Goal: Transaction & Acquisition: Book appointment/travel/reservation

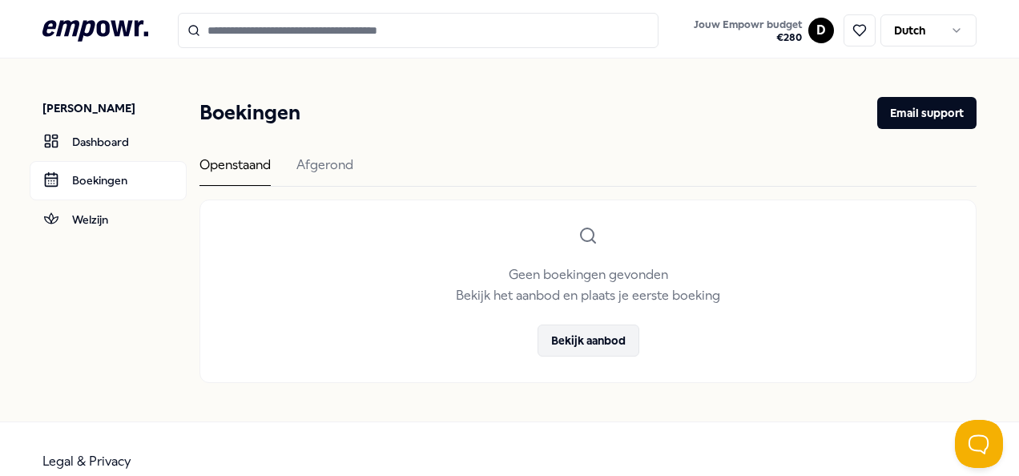
click at [585, 338] on button "Bekijk aanbod" at bounding box center [588, 340] width 102 height 32
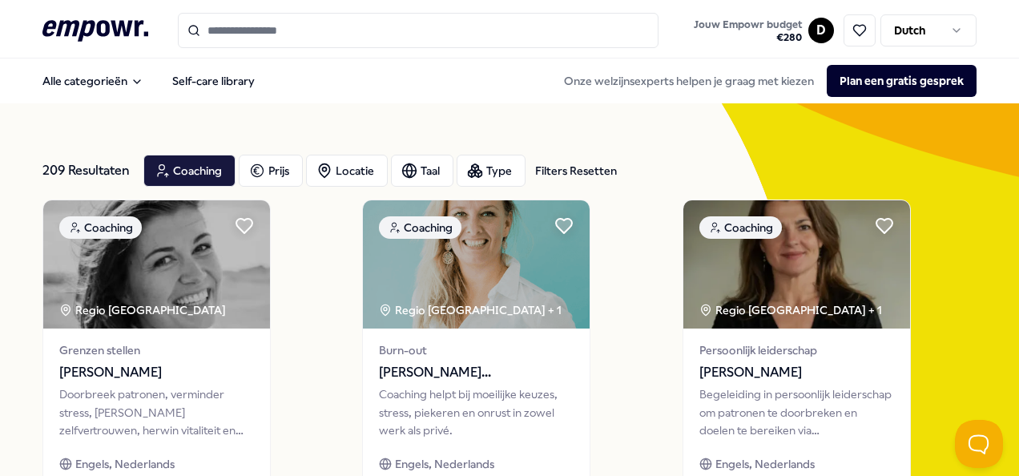
click at [285, 32] on input "Search for products, categories or subcategories" at bounding box center [418, 30] width 480 height 35
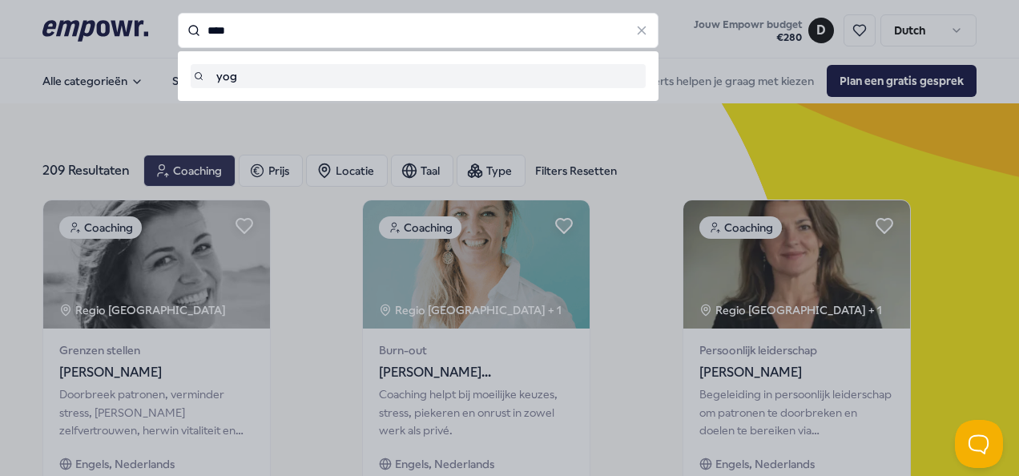
type input "****"
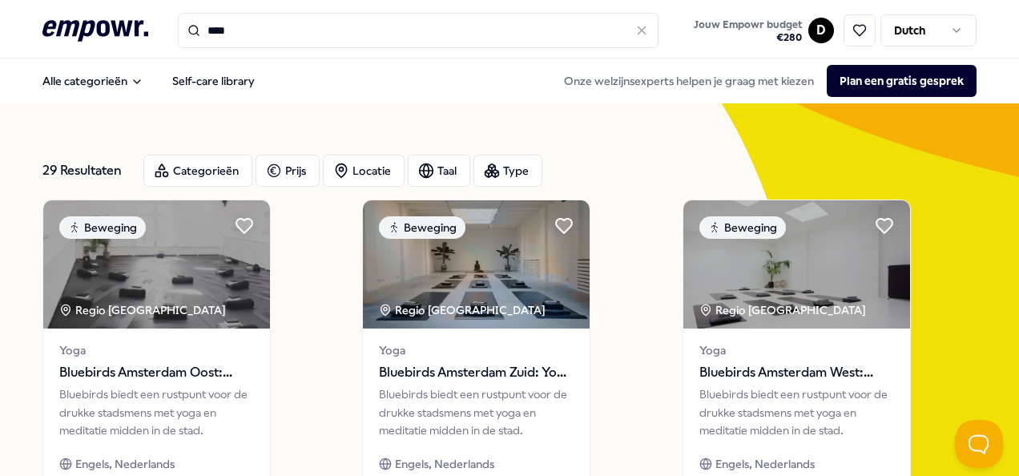
scroll to position [80, 0]
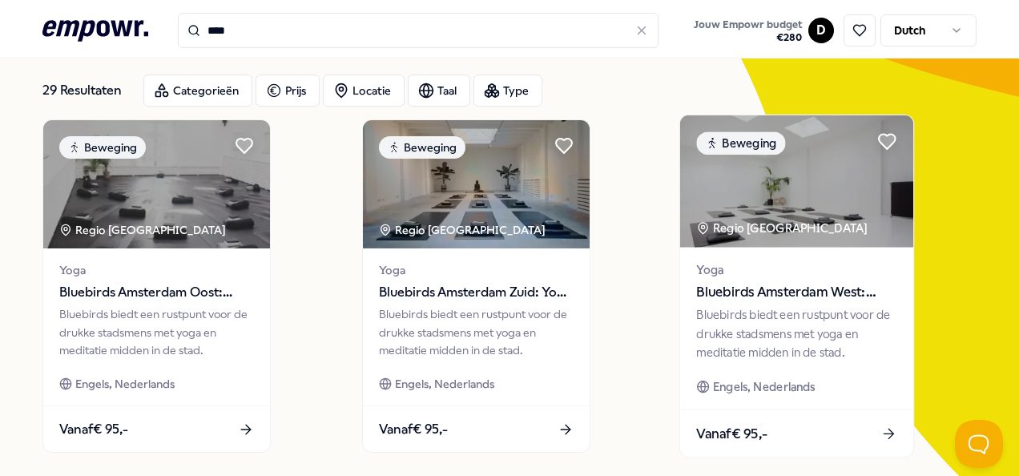
click at [790, 299] on span "Bluebirds Amsterdam West: Yoga & Welzijn" at bounding box center [796, 292] width 200 height 21
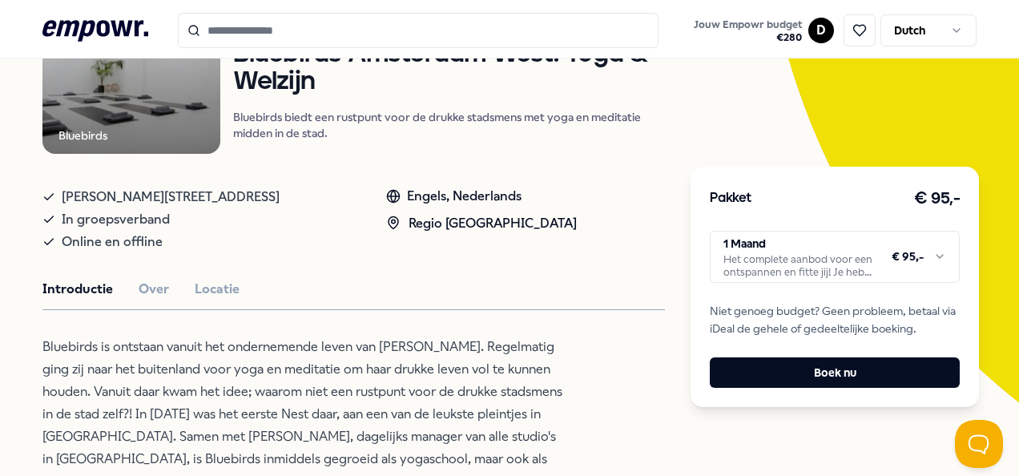
scroll to position [240, 0]
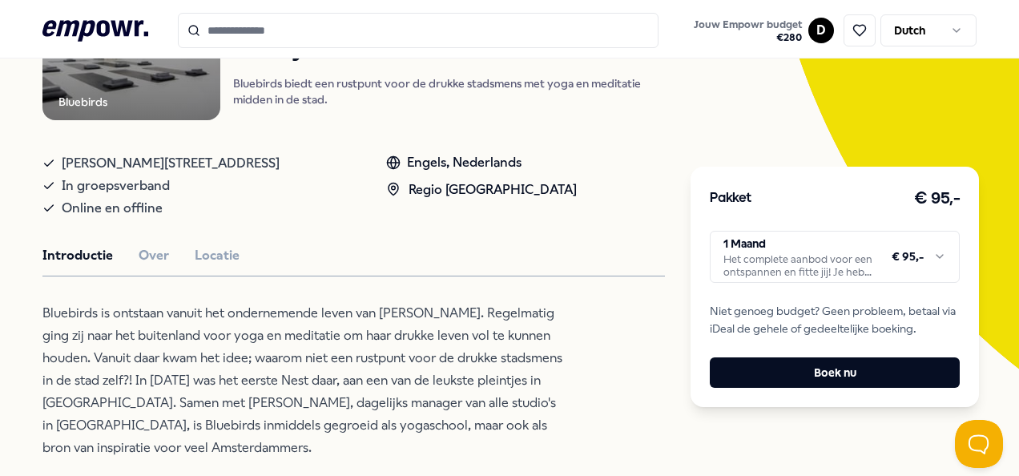
type input "****"
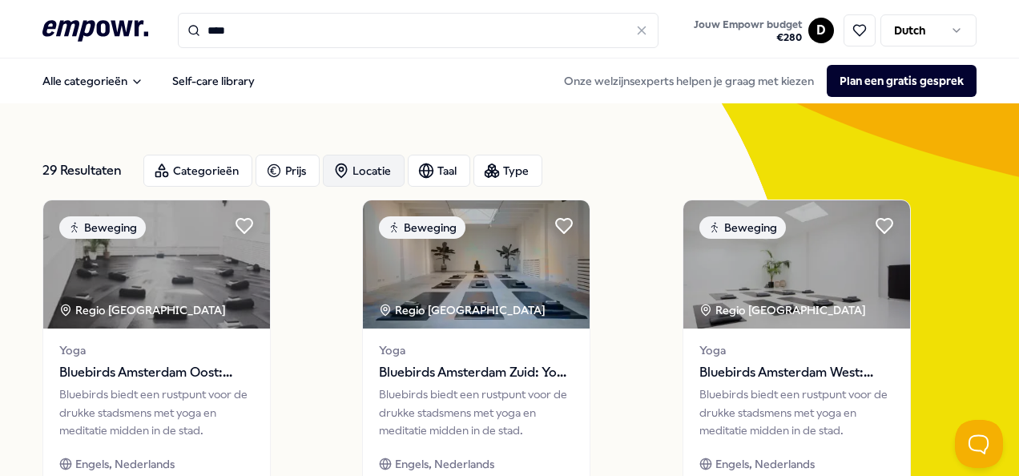
click at [372, 175] on div "Locatie" at bounding box center [364, 171] width 82 height 32
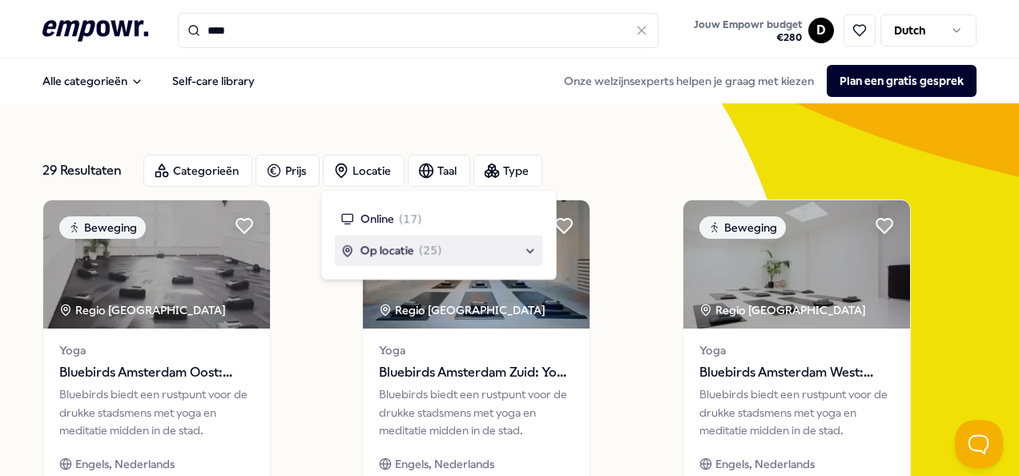
click at [399, 247] on span "Op locatie" at bounding box center [387, 251] width 54 height 18
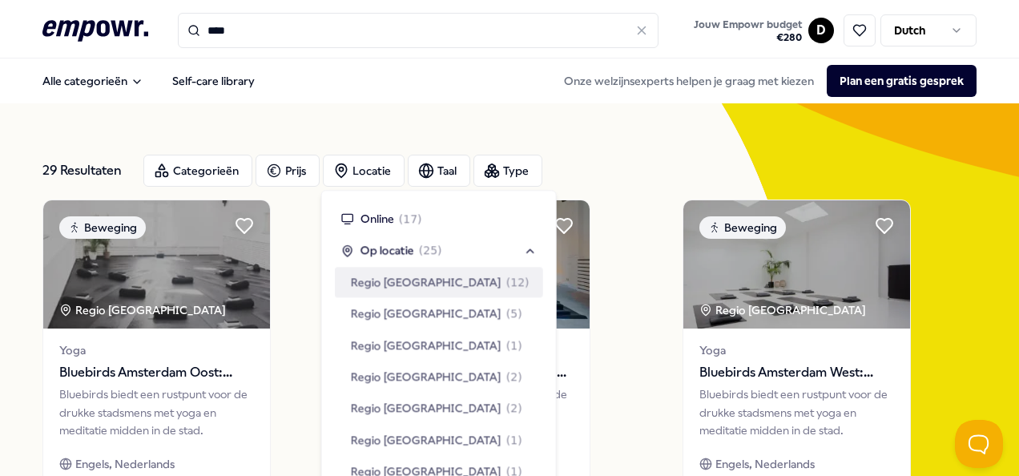
click at [399, 279] on span "Regio [GEOGRAPHIC_DATA]" at bounding box center [426, 282] width 151 height 18
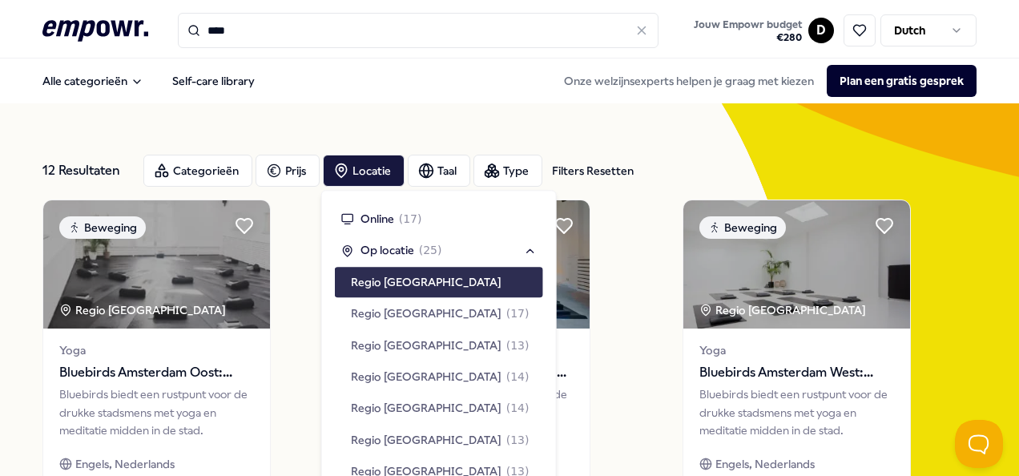
click at [403, 283] on span "Regio [GEOGRAPHIC_DATA]" at bounding box center [426, 282] width 151 height 18
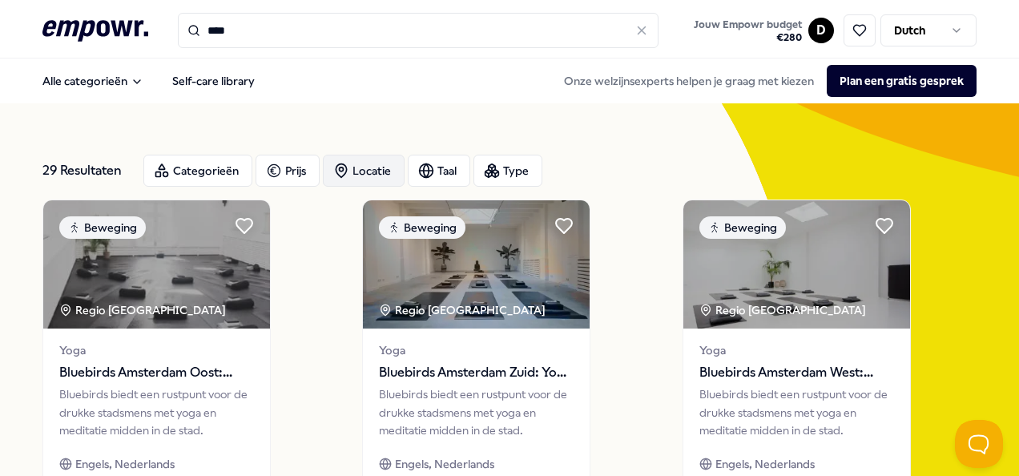
click at [356, 169] on div "Locatie" at bounding box center [364, 171] width 82 height 32
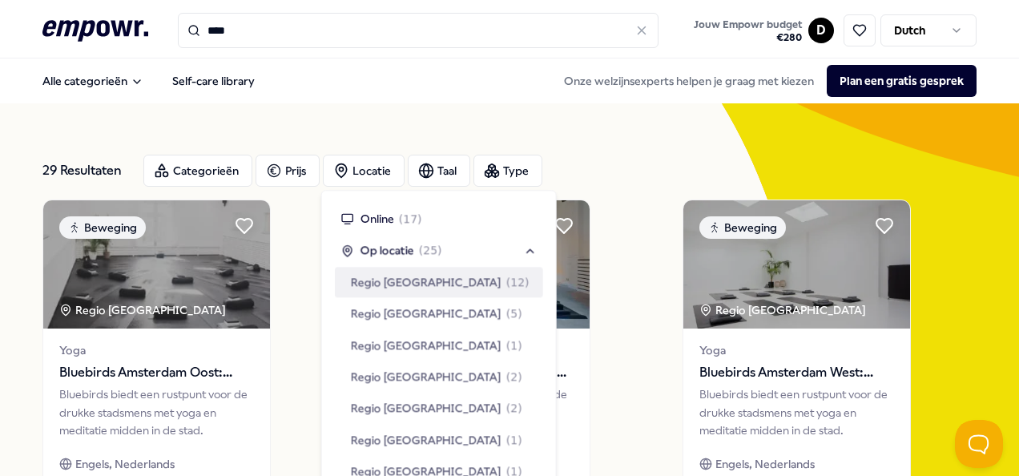
click at [406, 282] on span "Regio [GEOGRAPHIC_DATA]" at bounding box center [426, 282] width 151 height 18
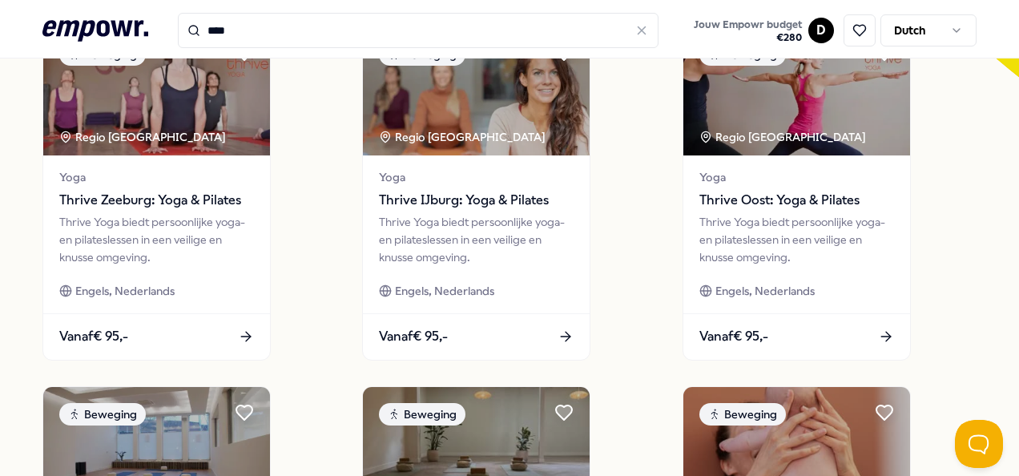
scroll to position [721, 0]
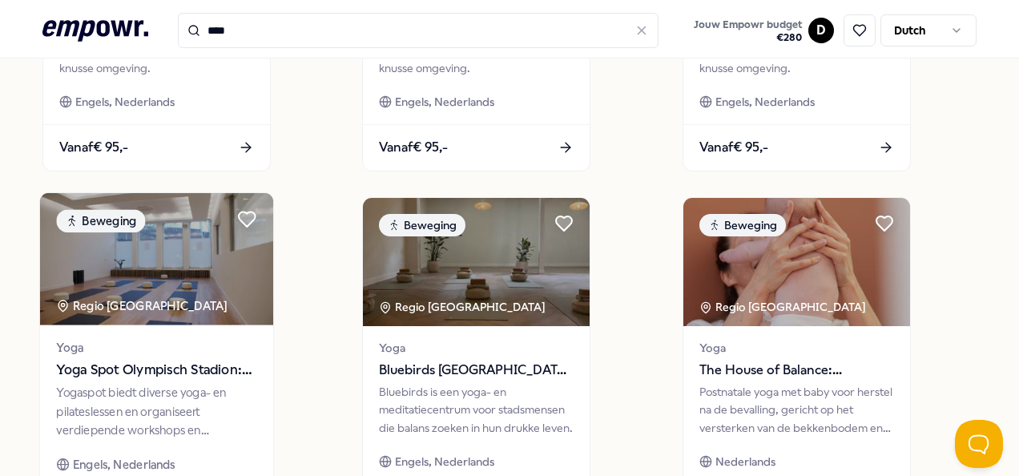
click at [173, 370] on span "Yoga Spot Olympisch Stadion: Yoga & Pilates" at bounding box center [156, 370] width 200 height 21
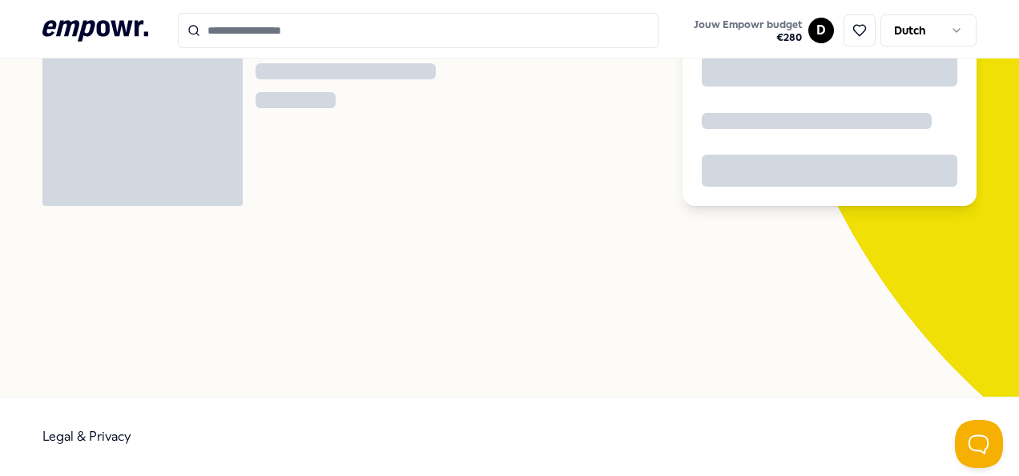
scroll to position [103, 0]
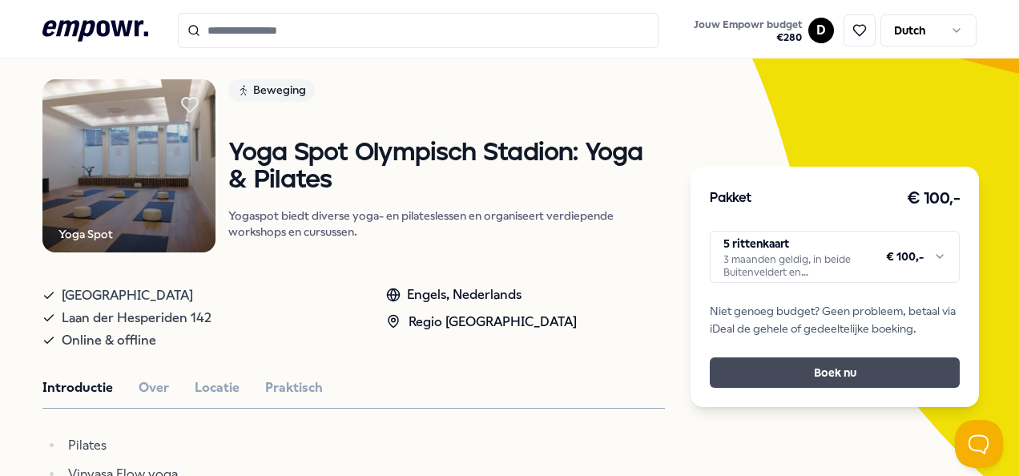
click at [778, 374] on button "Boek nu" at bounding box center [834, 372] width 250 height 30
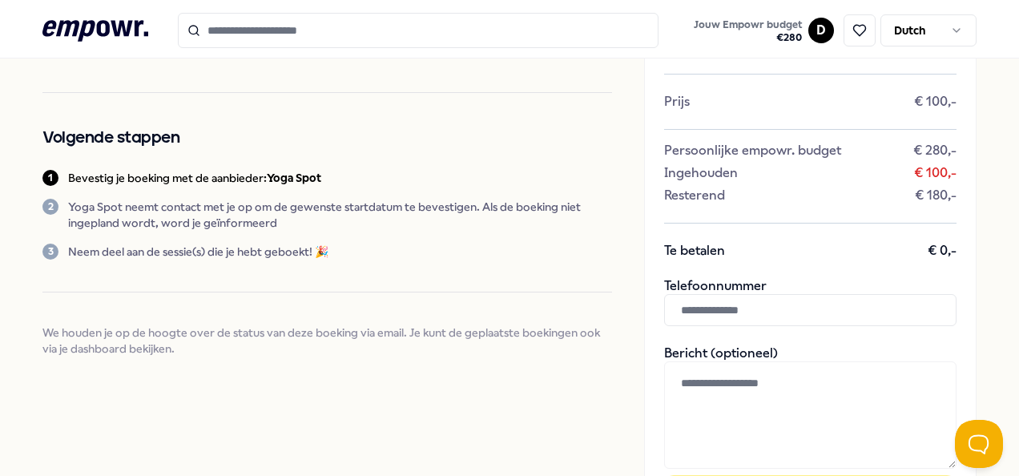
scroll to position [139, 0]
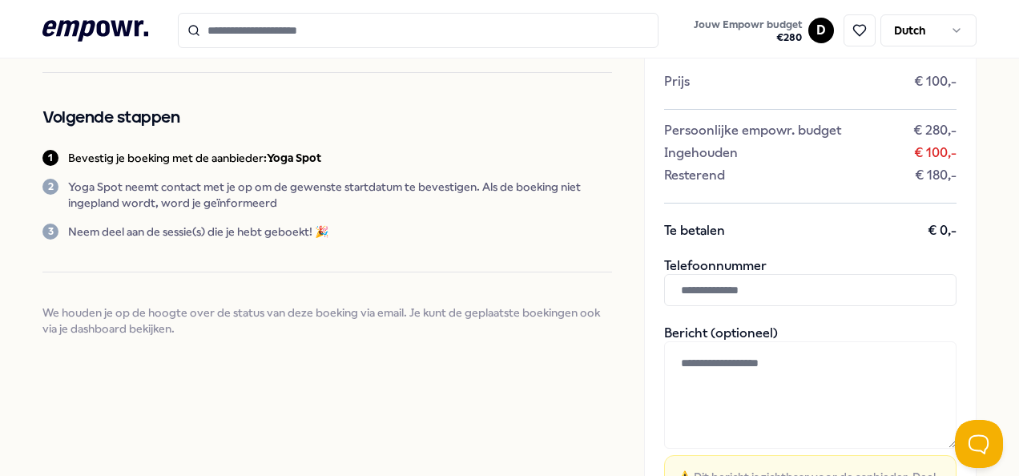
click at [753, 288] on input "text" at bounding box center [810, 290] width 292 height 32
type input "**********"
click at [995, 332] on div "**********" at bounding box center [509, 305] width 1019 height 771
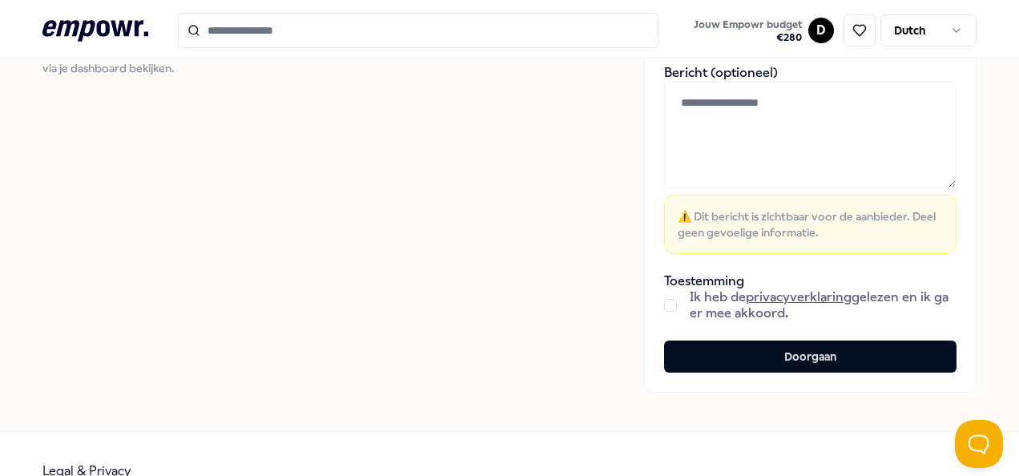
scroll to position [400, 0]
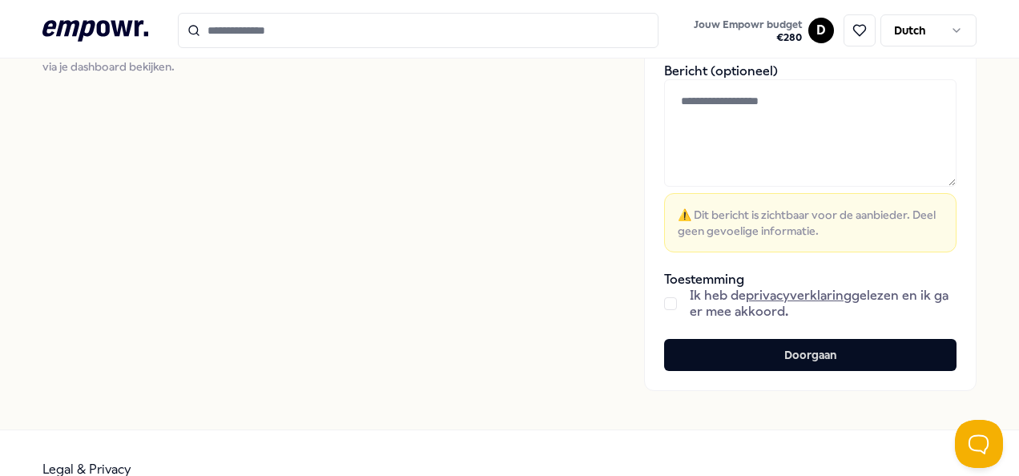
click at [664, 300] on button "button" at bounding box center [670, 303] width 13 height 13
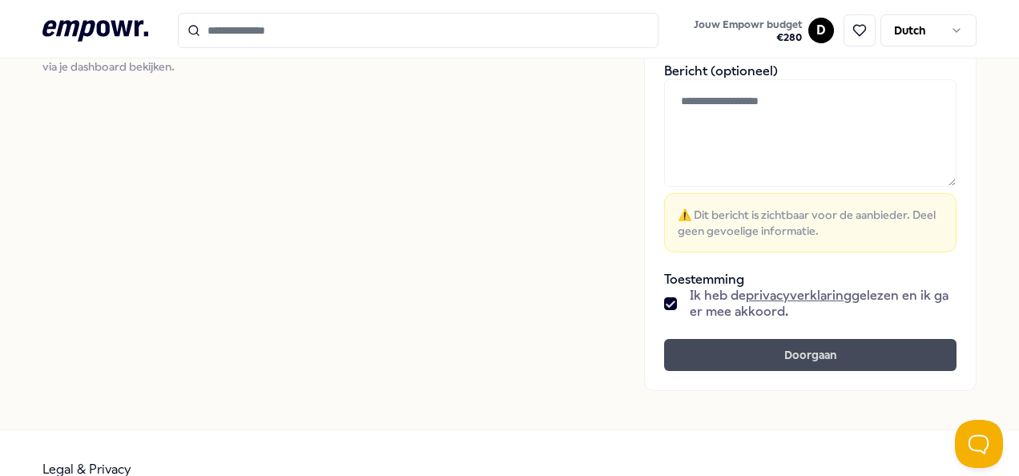
click at [791, 359] on button "Doorgaan" at bounding box center [810, 355] width 292 height 32
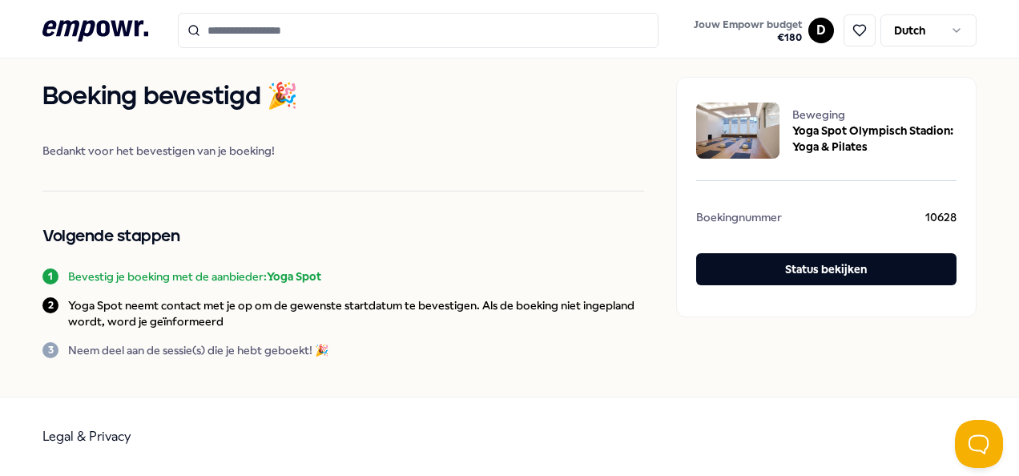
scroll to position [19, 0]
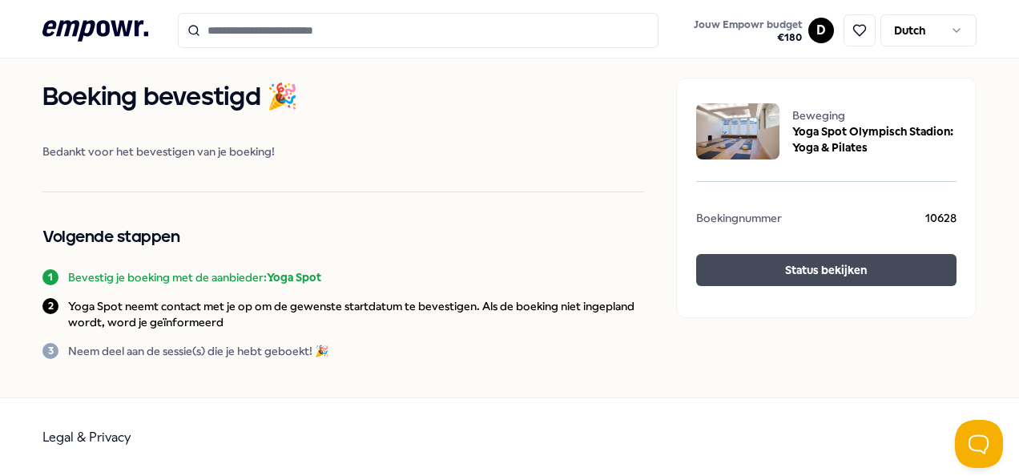
click at [852, 263] on button "Status bekijken" at bounding box center [826, 270] width 260 height 32
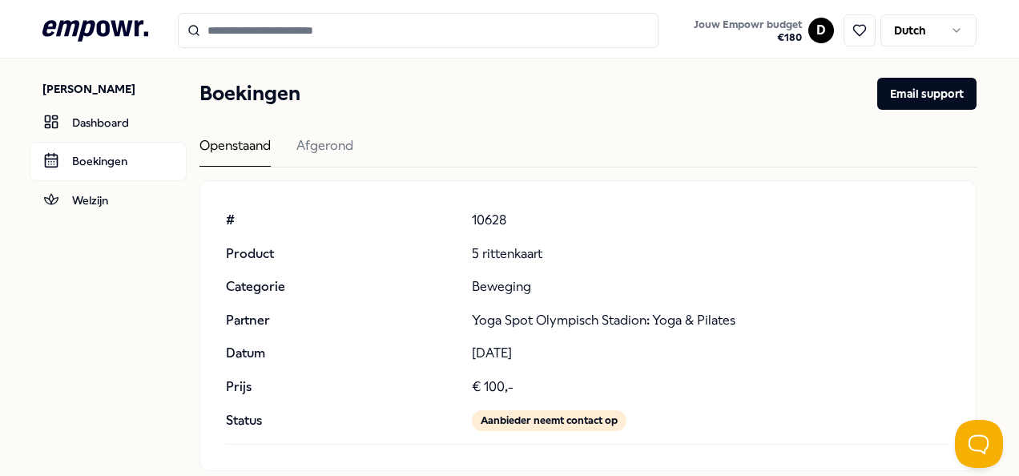
scroll to position [99, 0]
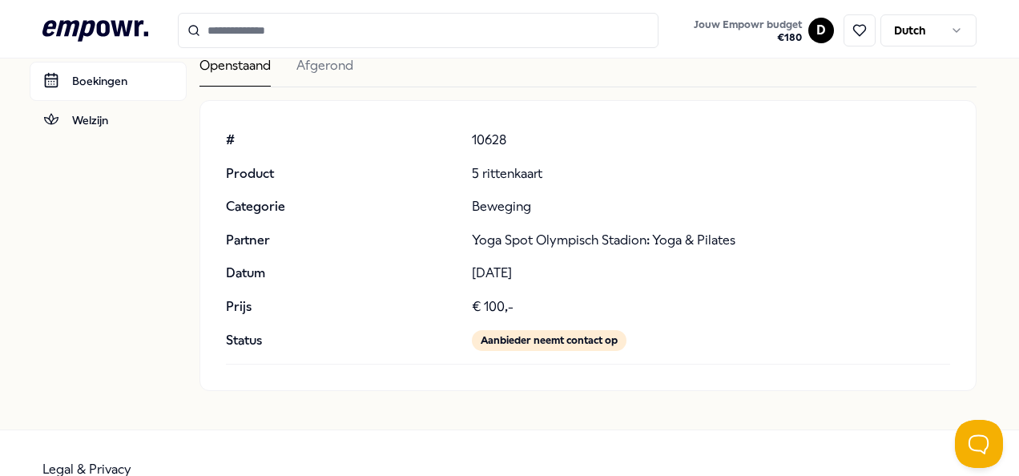
click at [243, 34] on input "Search for products, categories or subcategories" at bounding box center [418, 30] width 480 height 35
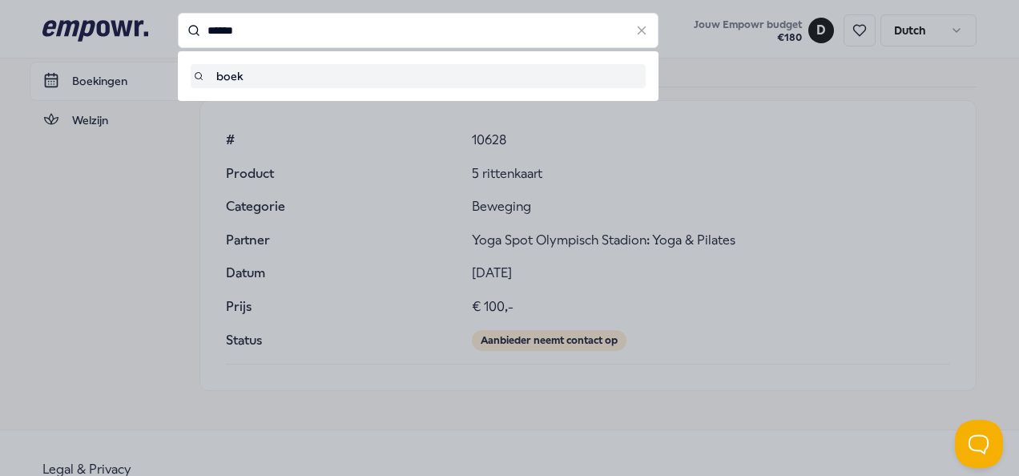
type input "******"
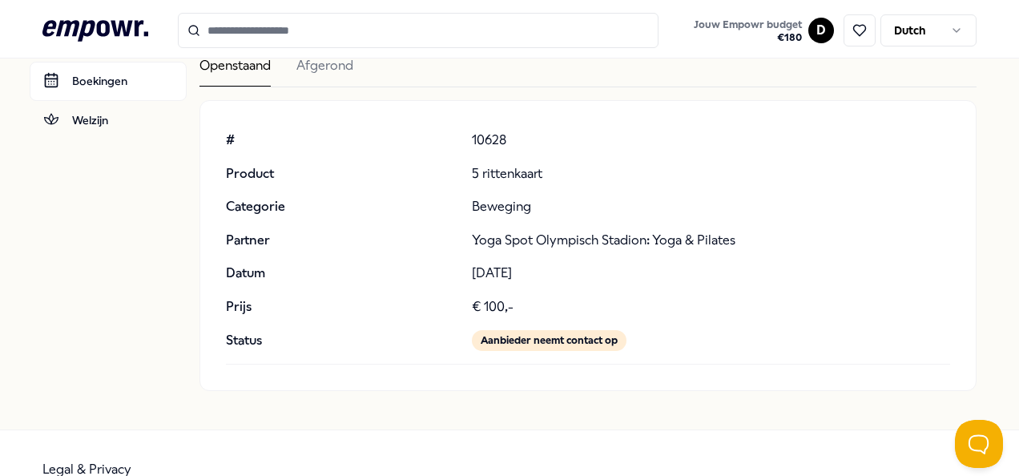
type input "******"
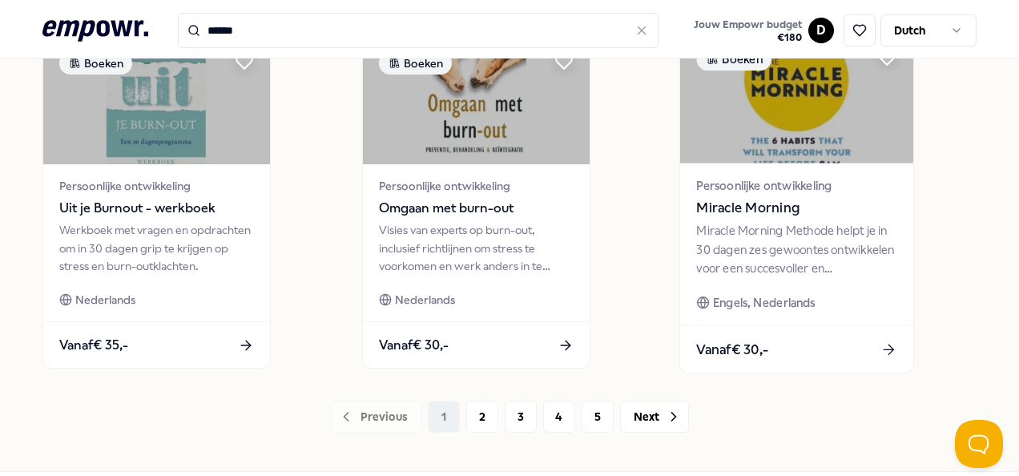
scroll to position [1314, 0]
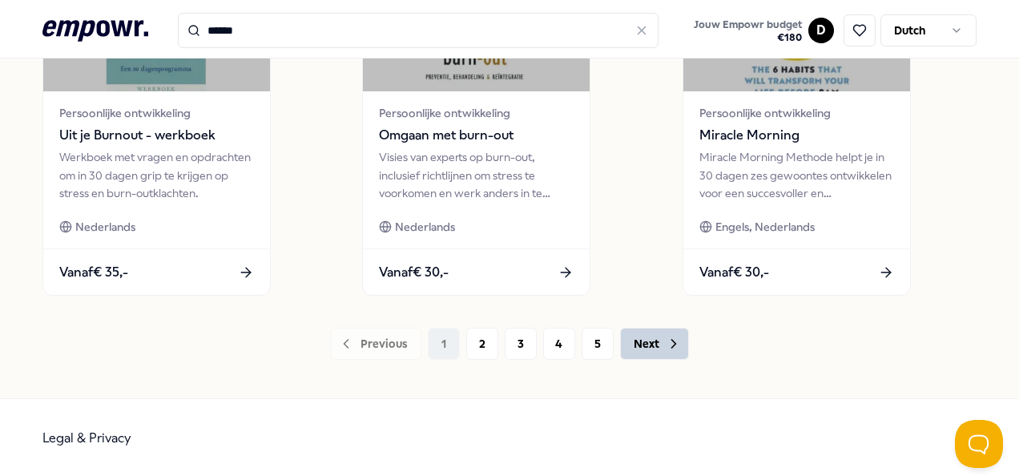
click at [665, 343] on icon at bounding box center [673, 344] width 16 height 16
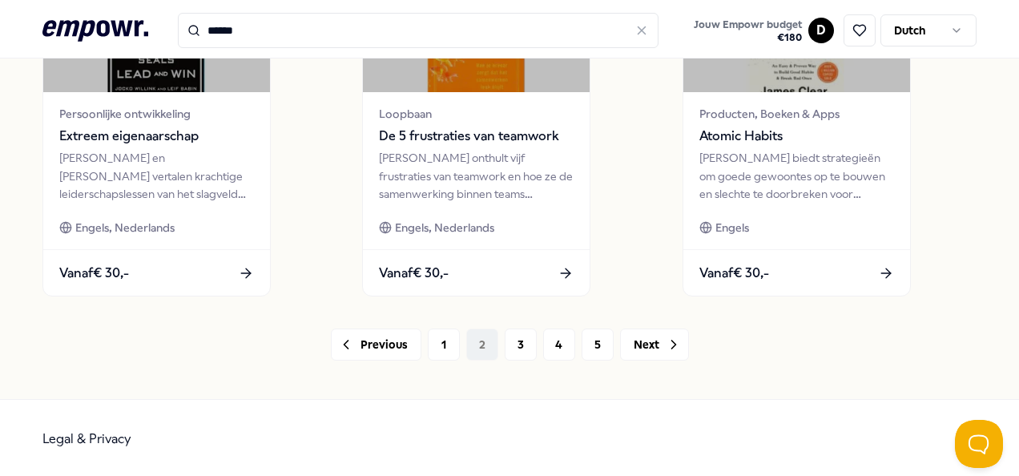
scroll to position [1314, 0]
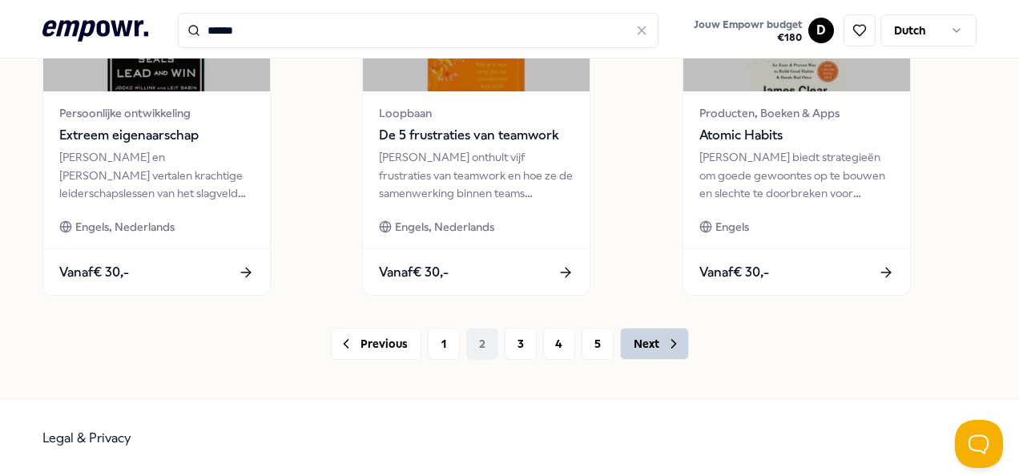
click at [661, 352] on button "Next" at bounding box center [654, 344] width 69 height 32
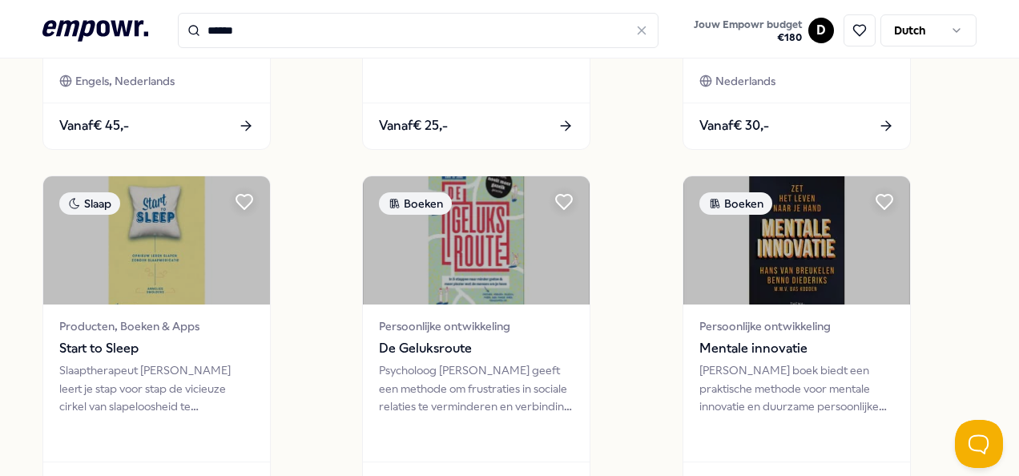
scroll to position [1314, 0]
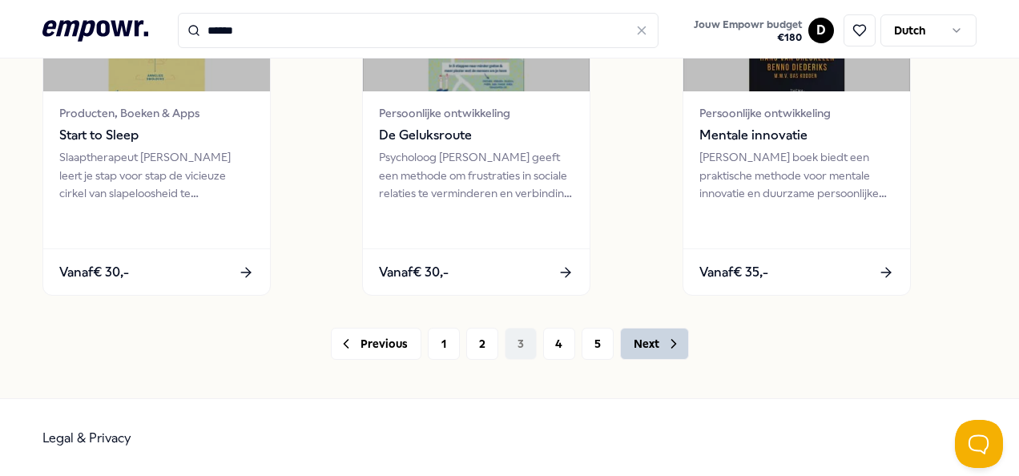
click at [647, 347] on button "Next" at bounding box center [654, 344] width 69 height 32
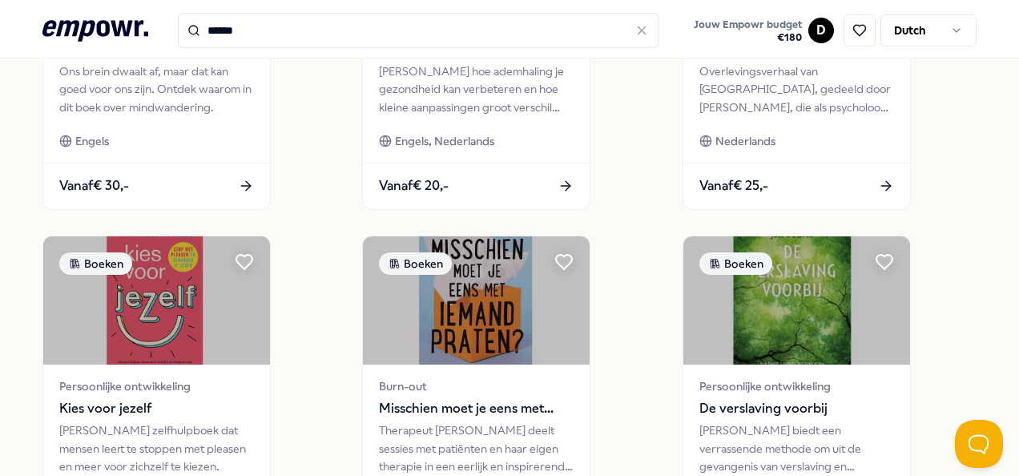
scroll to position [1314, 0]
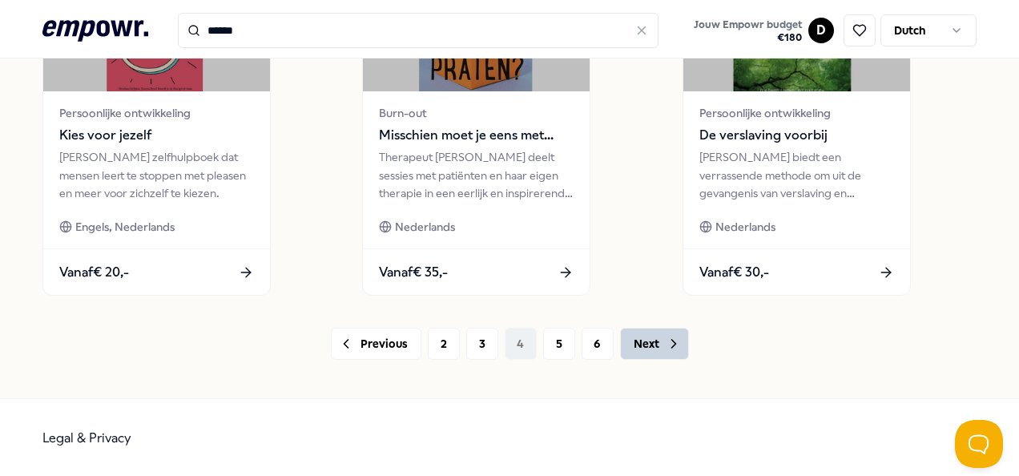
click at [647, 336] on button "Next" at bounding box center [654, 344] width 69 height 32
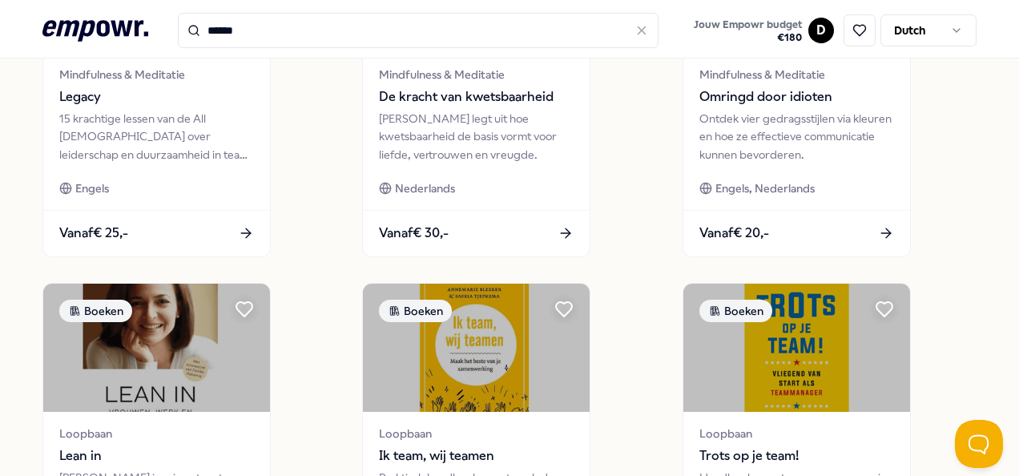
scroll to position [1314, 0]
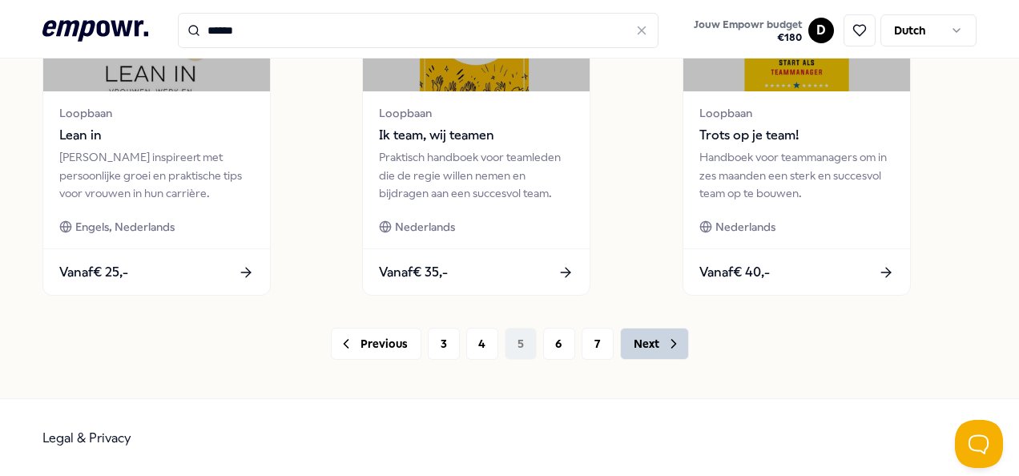
click at [648, 338] on button "Next" at bounding box center [654, 344] width 69 height 32
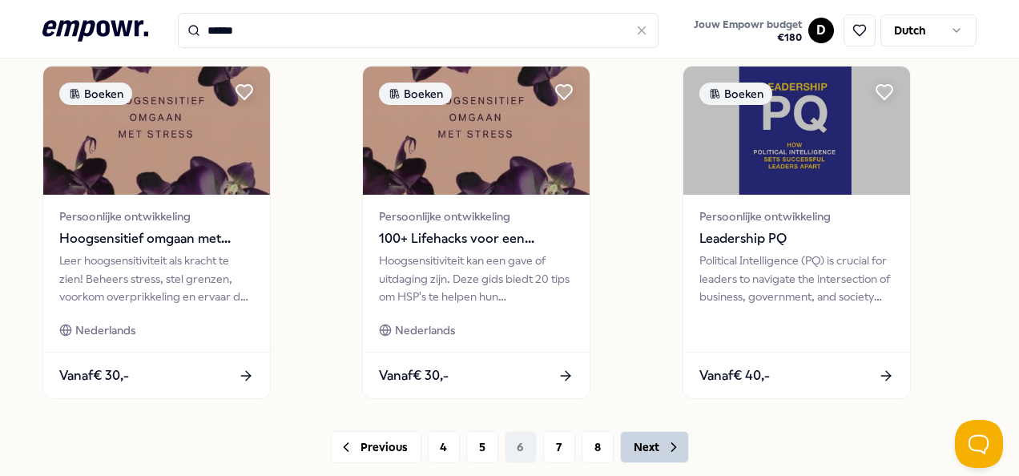
scroll to position [1281, 0]
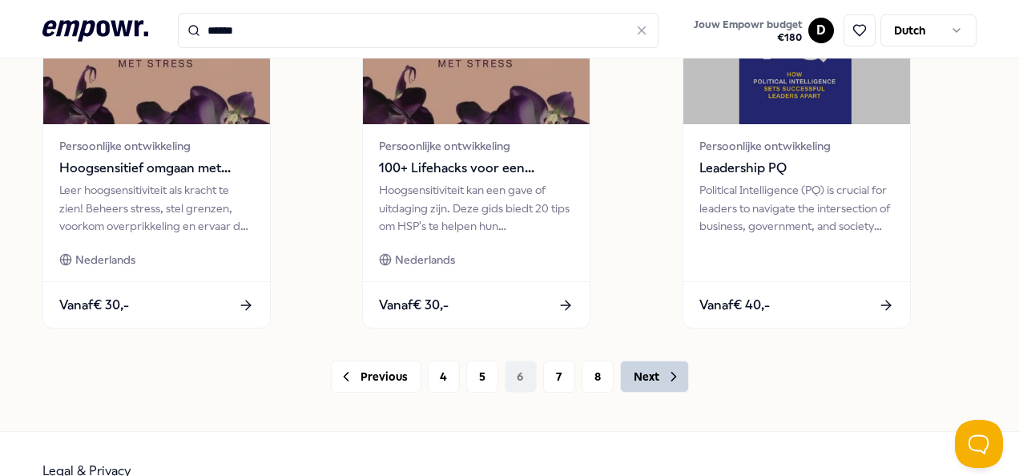
click at [650, 370] on button "Next" at bounding box center [654, 376] width 69 height 32
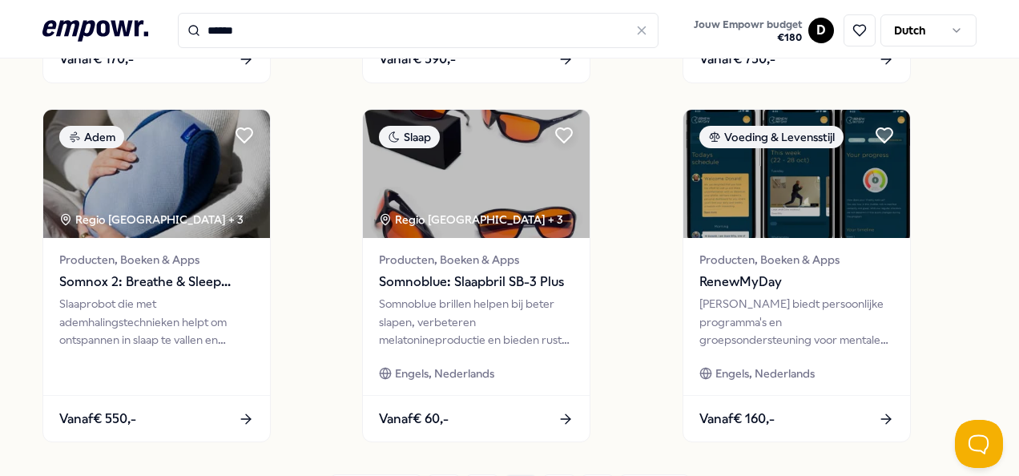
scroll to position [1314, 0]
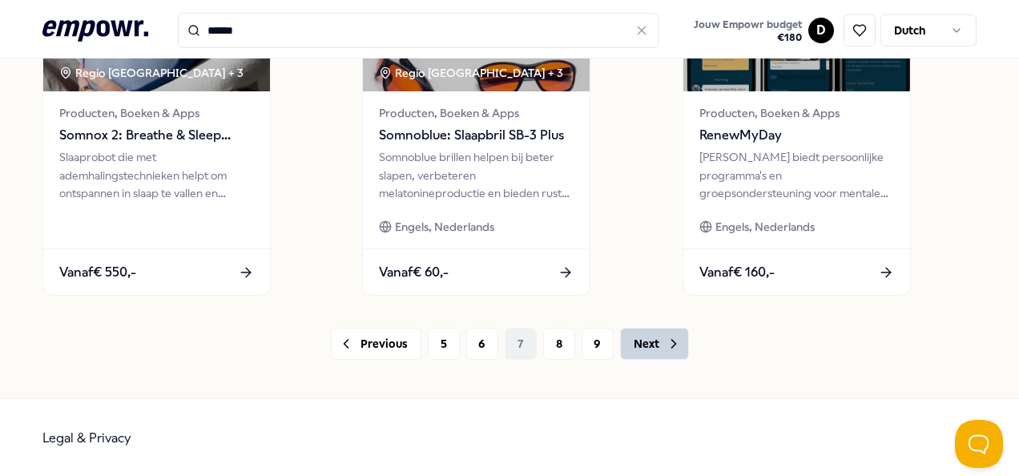
click at [629, 338] on button "Next" at bounding box center [654, 344] width 69 height 32
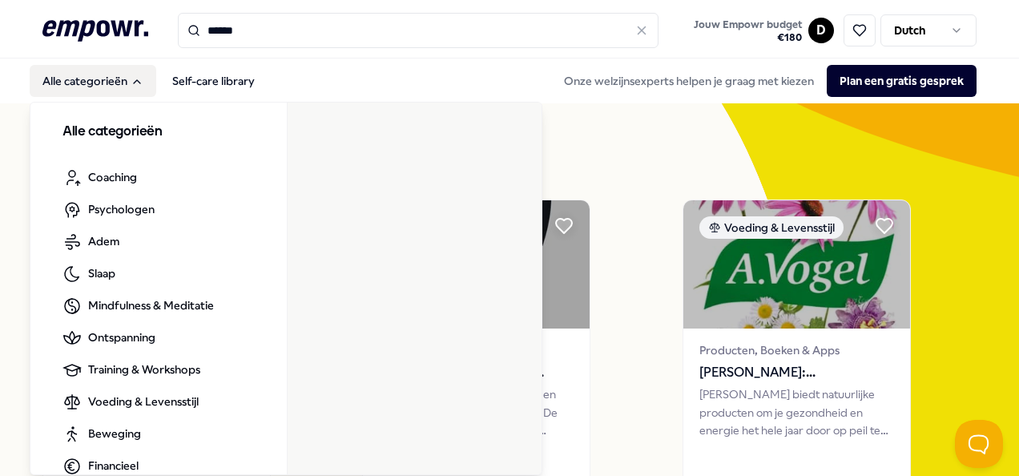
click at [120, 74] on button "Alle categorieën" at bounding box center [93, 81] width 127 height 32
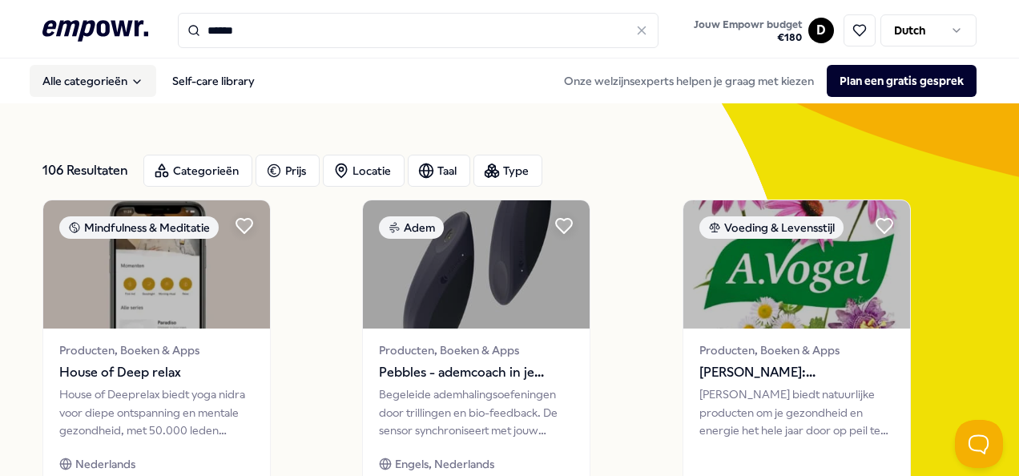
click at [119, 80] on button "Alle categorieën" at bounding box center [93, 81] width 127 height 32
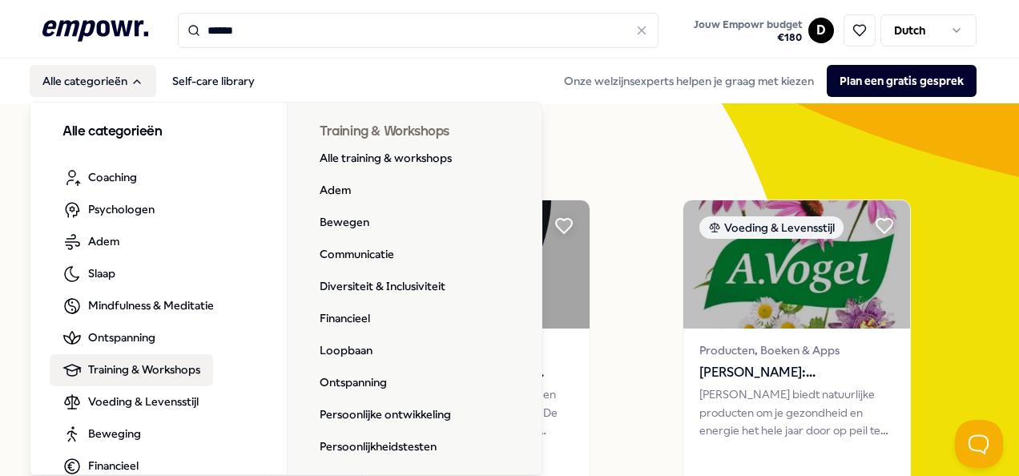
scroll to position [80, 0]
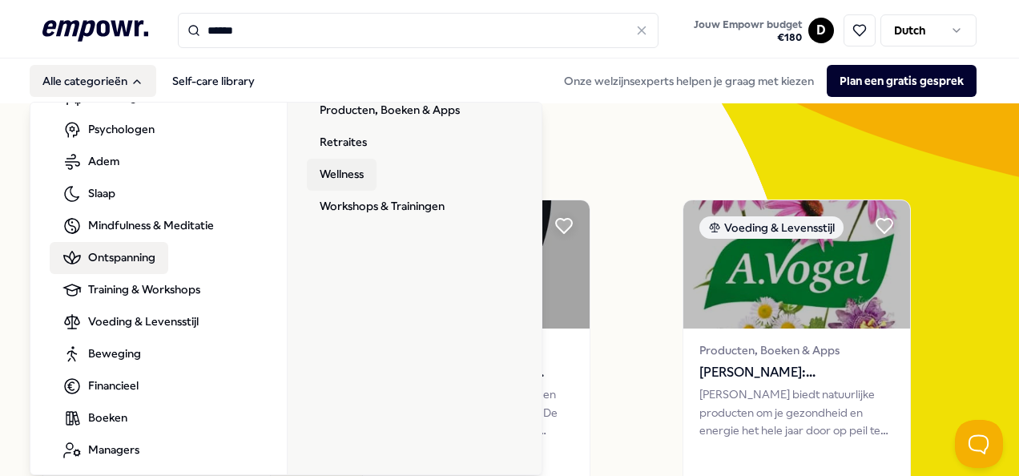
click at [323, 173] on link "Wellness" at bounding box center [342, 175] width 70 height 32
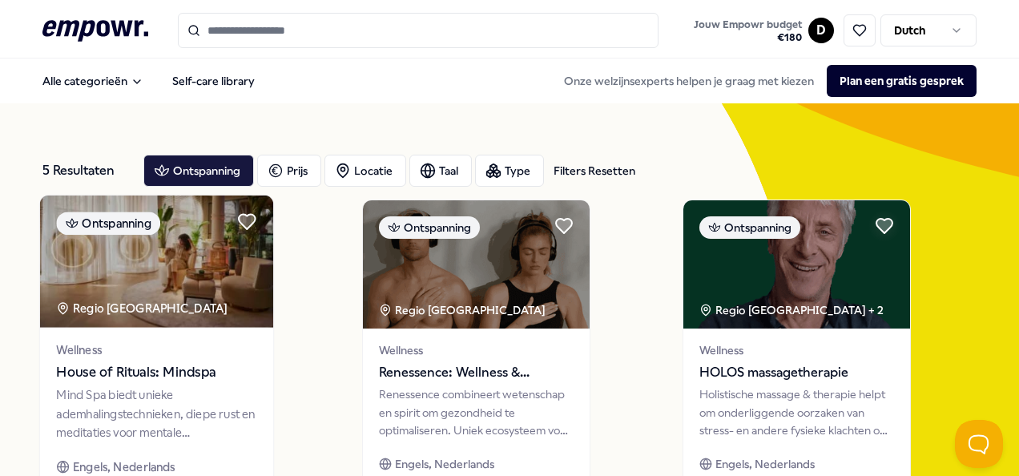
click at [128, 380] on span "House of Rituals: Mindspa" at bounding box center [156, 372] width 200 height 21
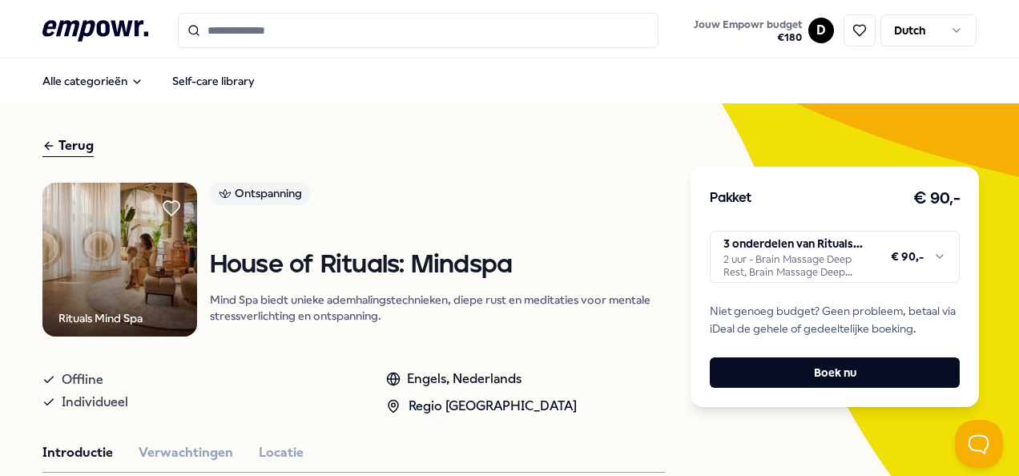
click at [934, 255] on html ".empowr-logo_svg__cls-1{fill:#03032f} Jouw Empowr budget € 180 D Dutch Alle cat…" at bounding box center [509, 238] width 1019 height 476
click at [576, 189] on html ".empowr-logo_svg__cls-1{fill:#03032f} Jouw Empowr budget € 180 D Dutch Alle cat…" at bounding box center [509, 238] width 1019 height 476
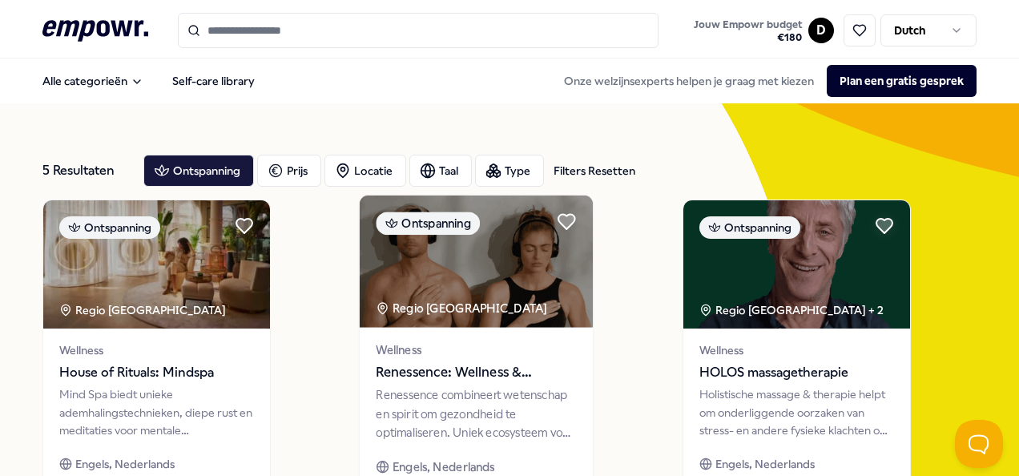
click at [449, 368] on span "Renessence: Wellness & Mindfulness" at bounding box center [476, 372] width 200 height 21
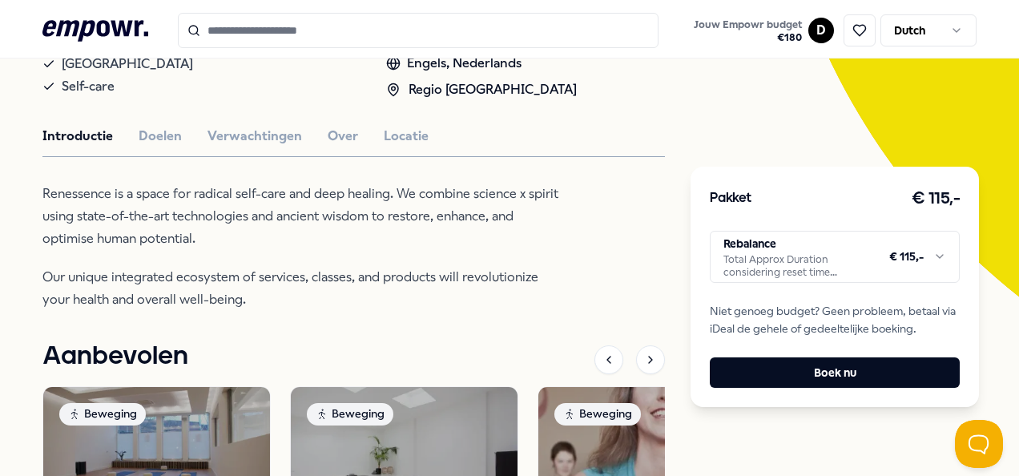
scroll to position [400, 0]
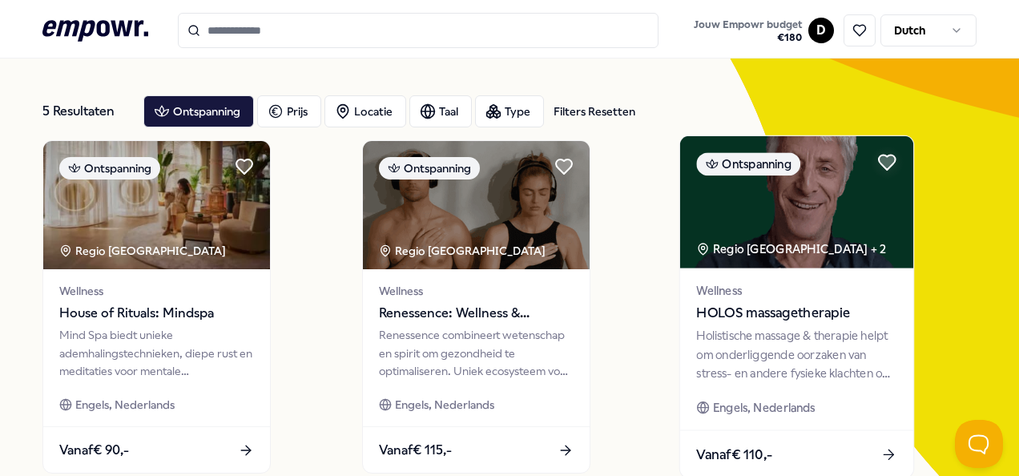
scroll to position [80, 0]
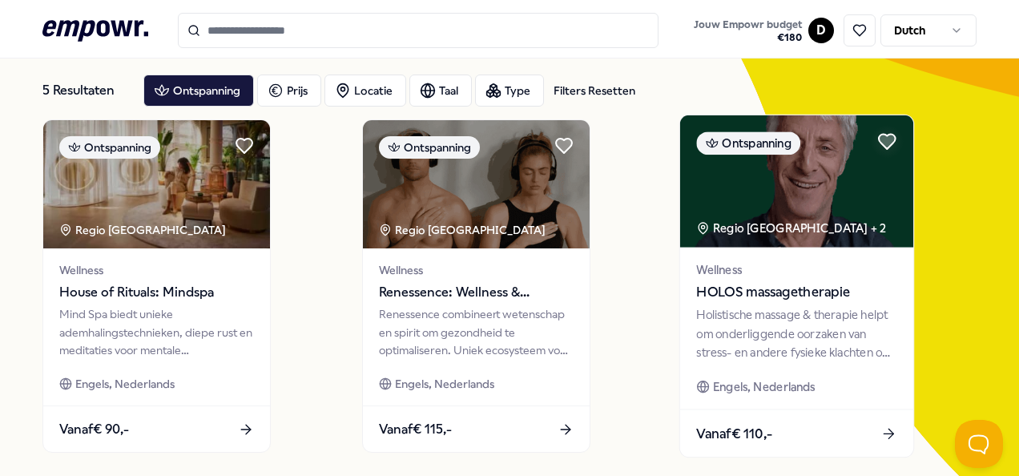
click at [761, 291] on span "HOLOS massagetherapie" at bounding box center [796, 292] width 200 height 21
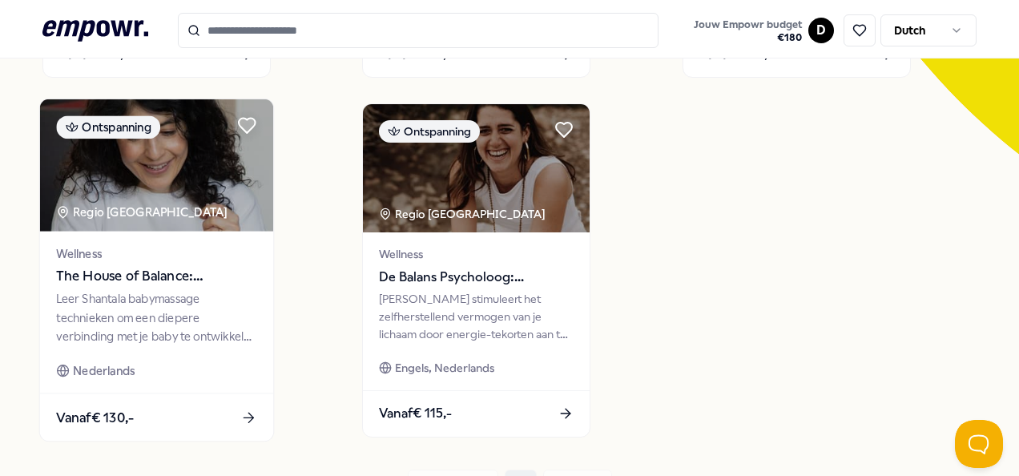
scroll to position [480, 0]
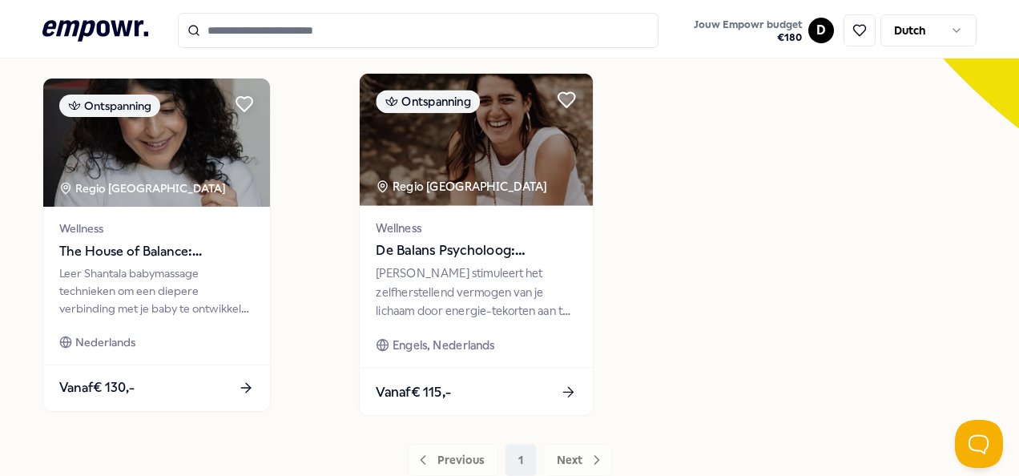
click at [494, 247] on span "De Balans Psycholoog: [PERSON_NAME]" at bounding box center [476, 250] width 200 height 21
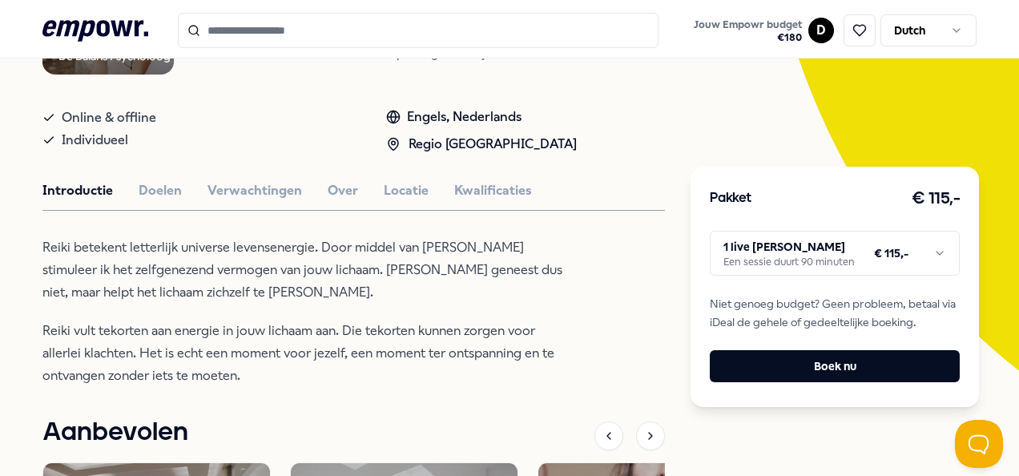
scroll to position [263, 0]
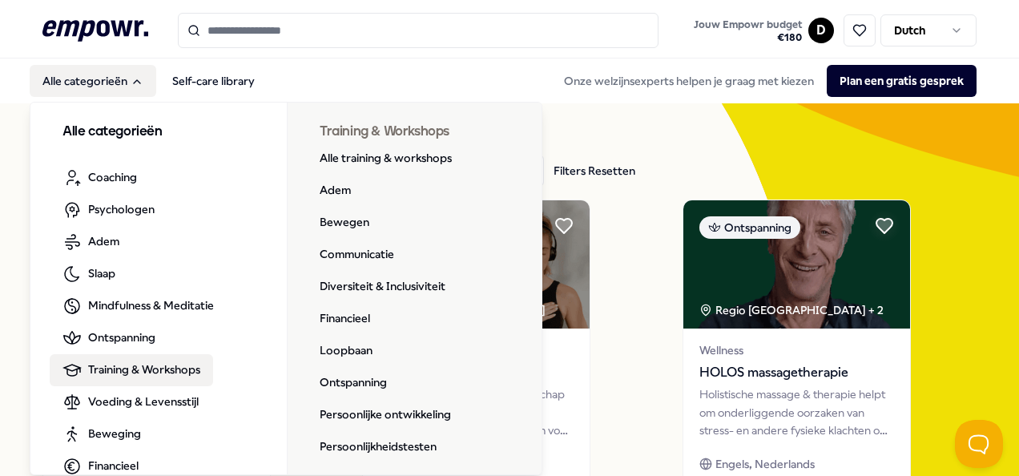
scroll to position [80, 0]
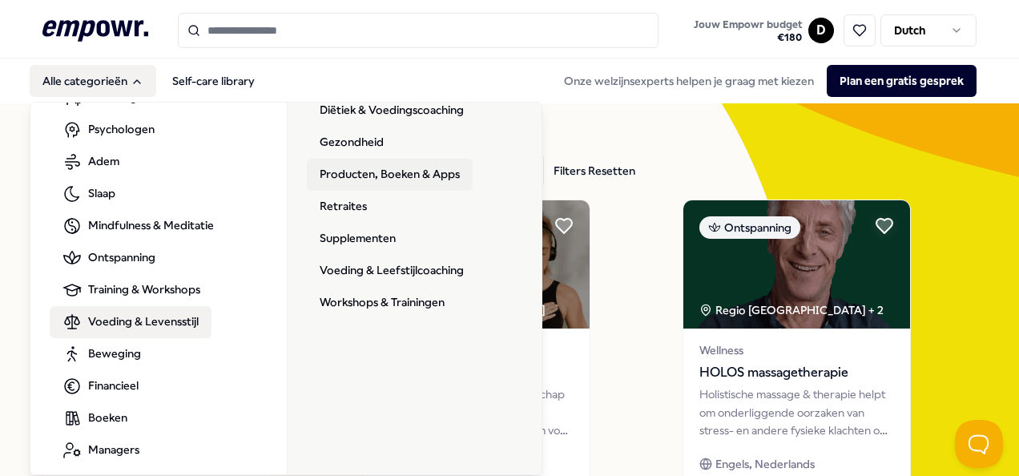
click at [366, 173] on link "Producten, Boeken & Apps" at bounding box center [390, 175] width 166 height 32
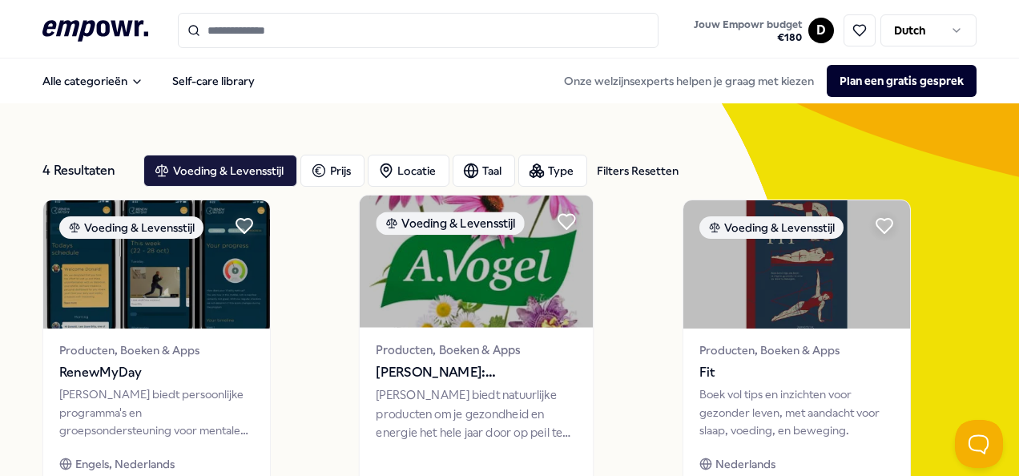
click at [479, 367] on span "[PERSON_NAME]: Supplementen" at bounding box center [476, 372] width 200 height 21
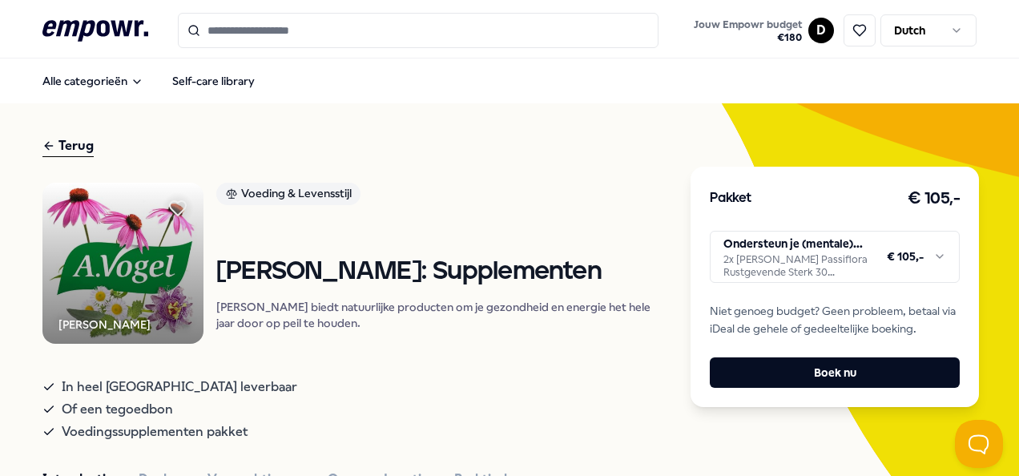
scroll to position [160, 0]
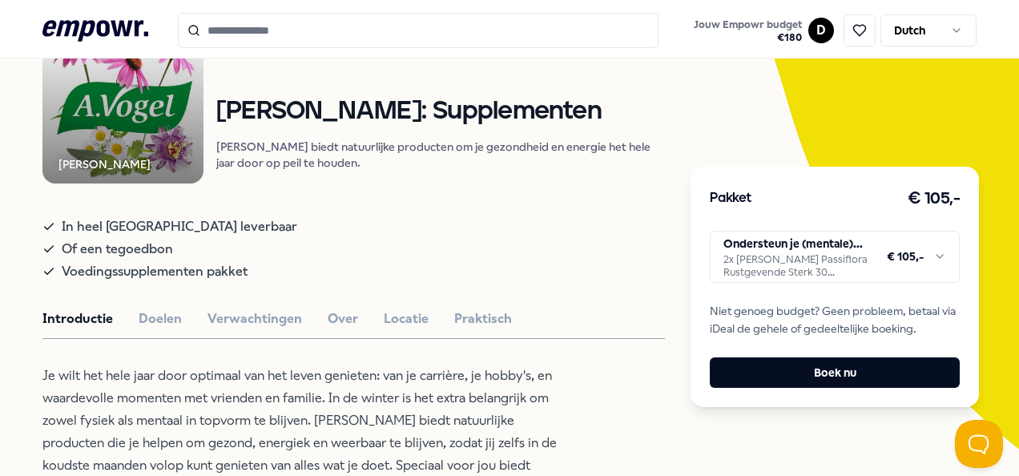
click at [936, 255] on html ".empowr-logo_svg__cls-1{fill:#03032f} Jouw Empowr budget € 180 D Dutch Alle cat…" at bounding box center [509, 238] width 1019 height 476
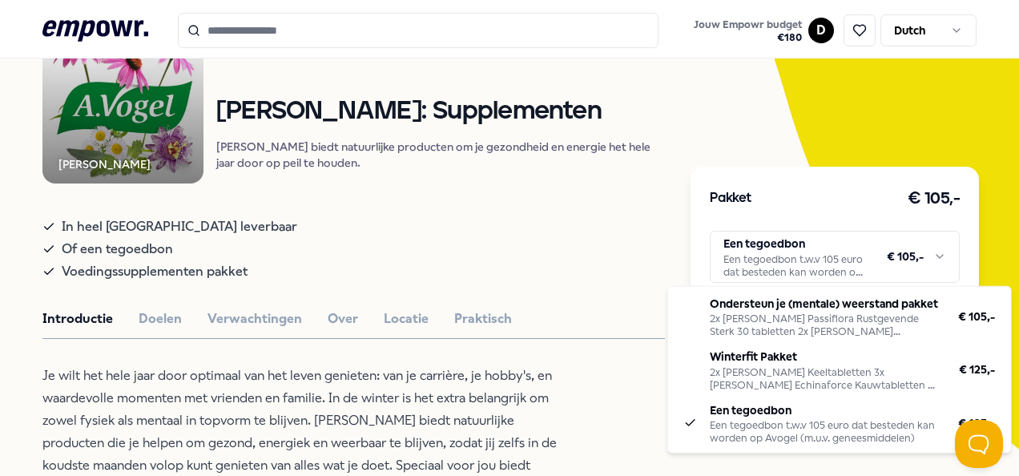
click at [774, 245] on html ".empowr-logo_svg__cls-1{fill:#03032f} Jouw Empowr budget € 180 D Dutch Alle cat…" at bounding box center [509, 238] width 1019 height 476
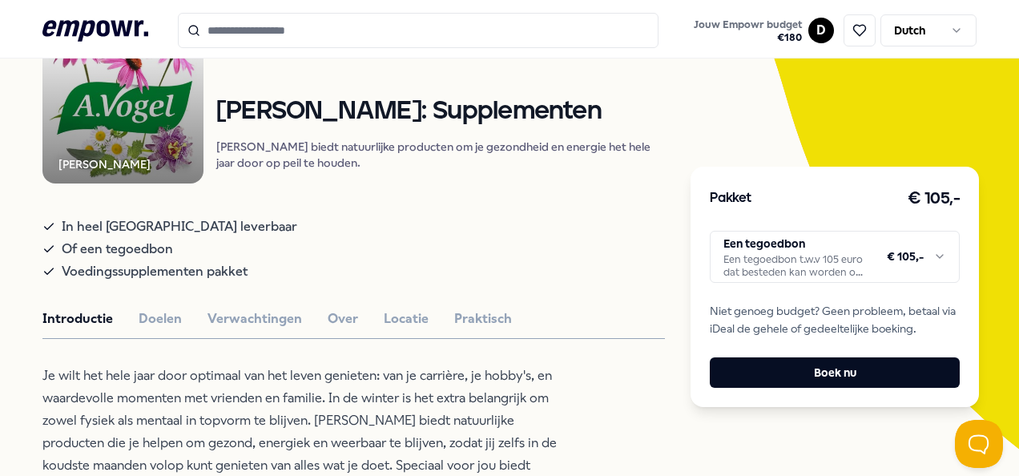
click at [938, 256] on html ".empowr-logo_svg__cls-1{fill:#03032f} Jouw Empowr budget € 180 D Dutch Alle cat…" at bounding box center [509, 238] width 1019 height 476
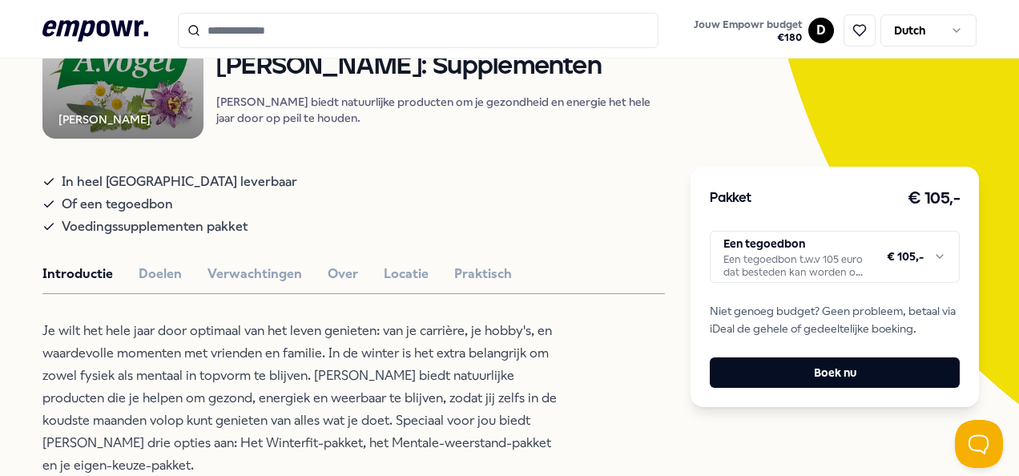
scroll to position [240, 0]
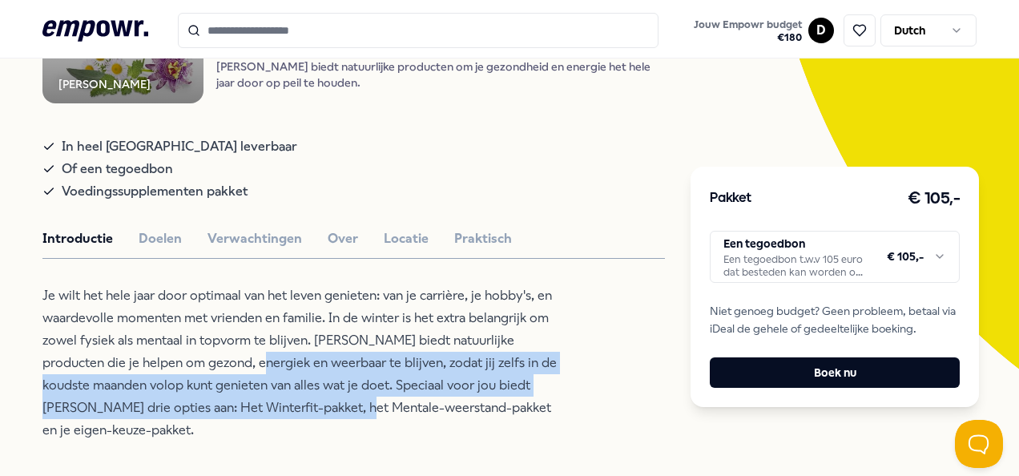
drag, startPoint x: 203, startPoint y: 368, endPoint x: 252, endPoint y: 406, distance: 61.7
click at [252, 406] on p "Je wilt het hele jaar door optimaal van het leven genieten: van je carrière, je…" at bounding box center [302, 362] width 520 height 157
click at [251, 407] on p "Je wilt het hele jaar door optimaal van het leven genieten: van je carrière, je…" at bounding box center [302, 362] width 520 height 157
click at [252, 412] on p "Je wilt het hele jaar door optimaal van het leven genieten: van je carrière, je…" at bounding box center [302, 362] width 520 height 157
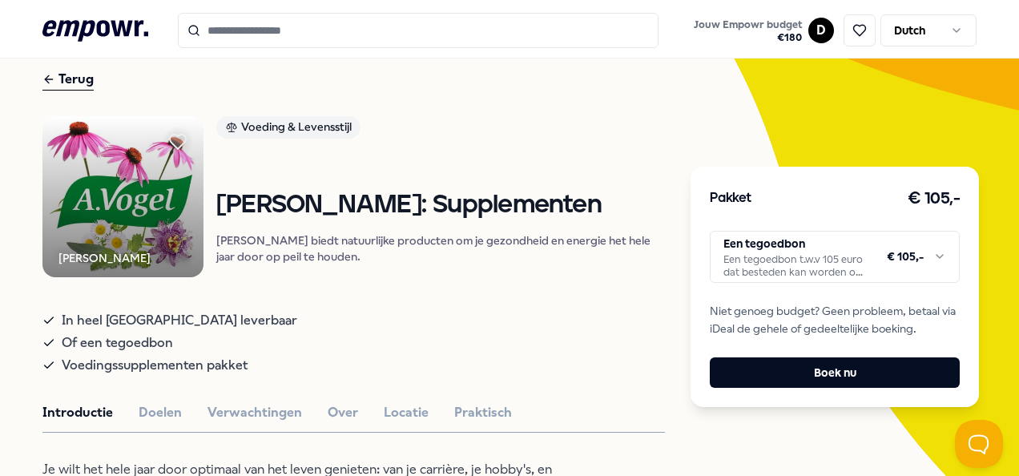
scroll to position [0, 0]
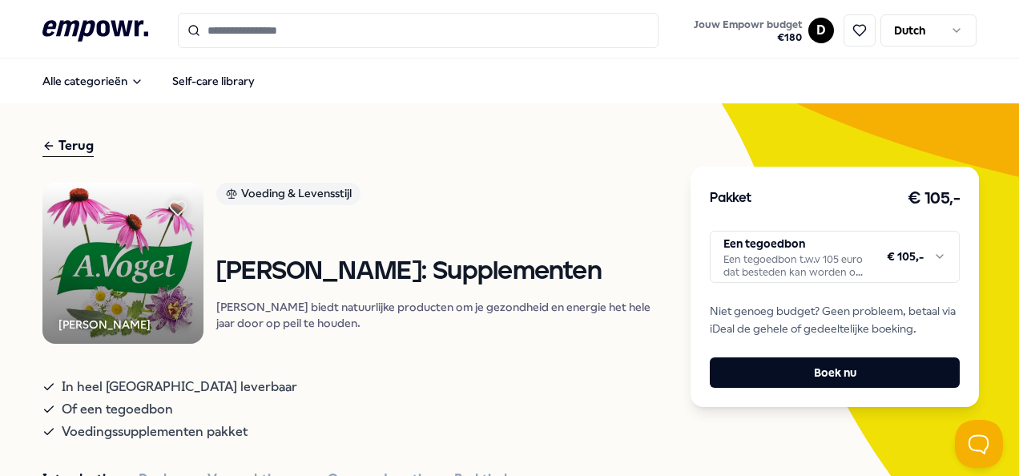
click at [842, 285] on div "Pakket € 105,- Een tegoedbon Een tegoedbon t.w.v 105 euro dat besteden kan word…" at bounding box center [834, 287] width 288 height 240
click at [828, 273] on html ".empowr-logo_svg__cls-1{fill:#03032f} Jouw Empowr budget € 180 D Dutch Alle cat…" at bounding box center [509, 238] width 1019 height 476
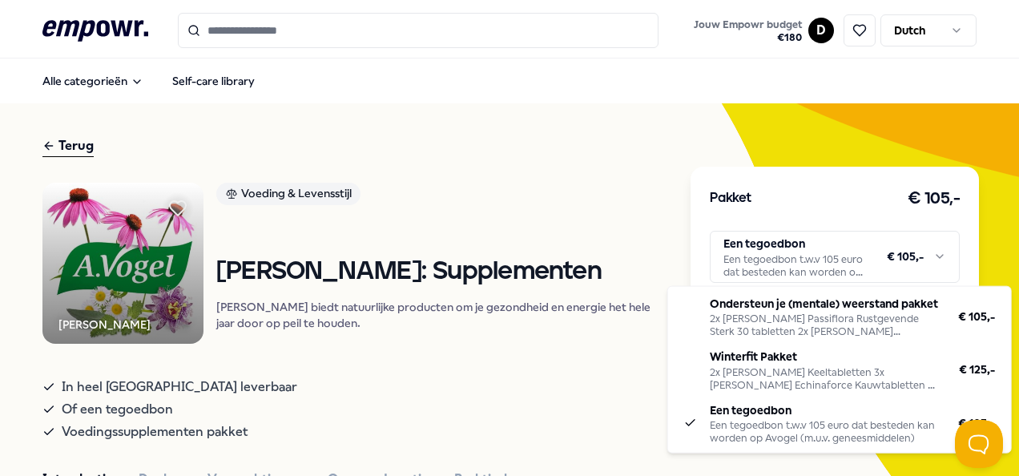
click at [828, 273] on html ".empowr-logo_svg__cls-1{fill:#03032f} Jouw Empowr budget € 180 D Dutch Alle cat…" at bounding box center [509, 238] width 1019 height 476
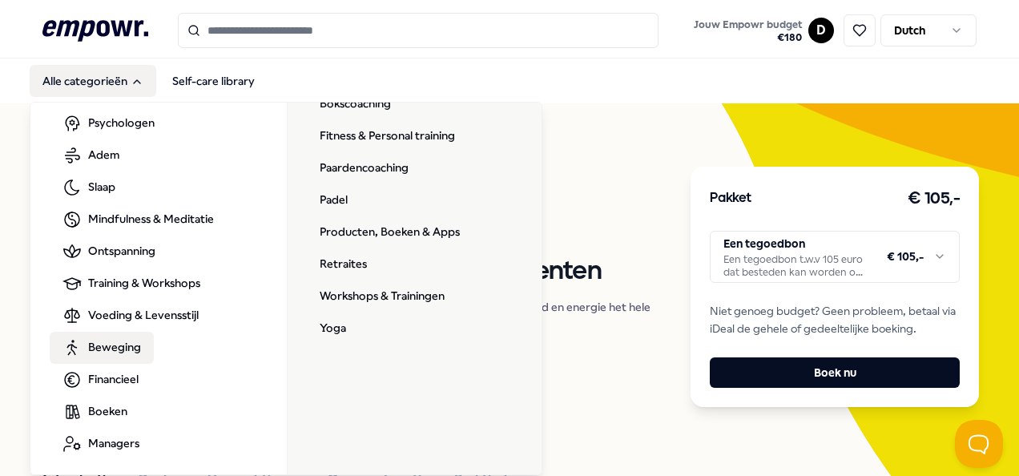
scroll to position [89, 0]
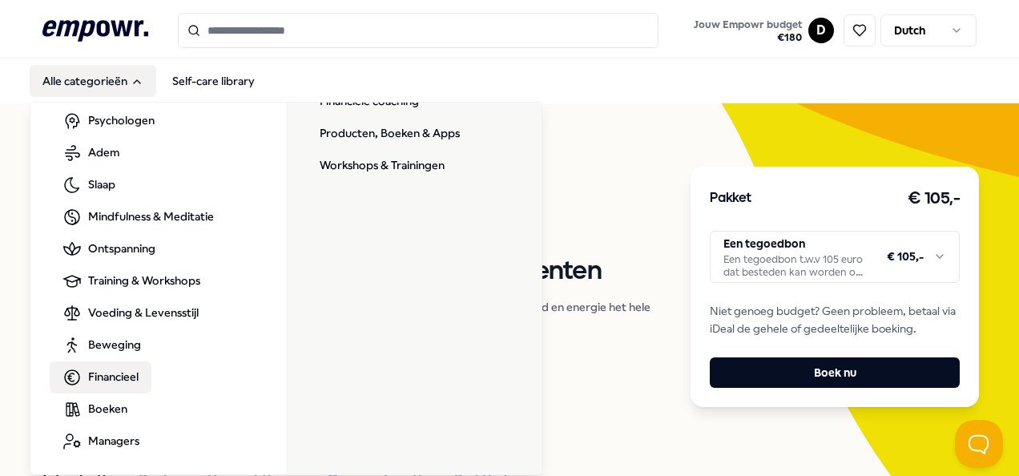
click at [112, 384] on span "Financieel" at bounding box center [113, 377] width 50 height 18
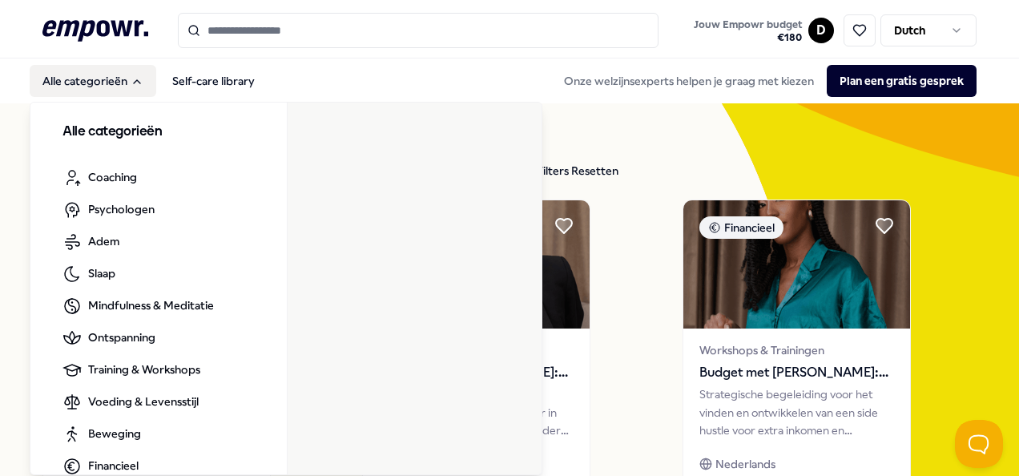
click at [96, 83] on button "Alle categorieën" at bounding box center [93, 81] width 127 height 32
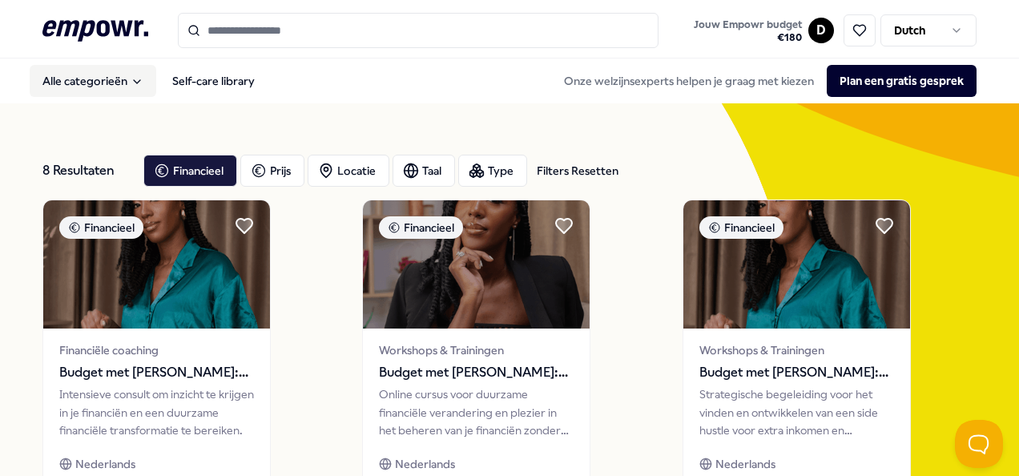
click at [96, 88] on button "Alle categorieën" at bounding box center [93, 81] width 127 height 32
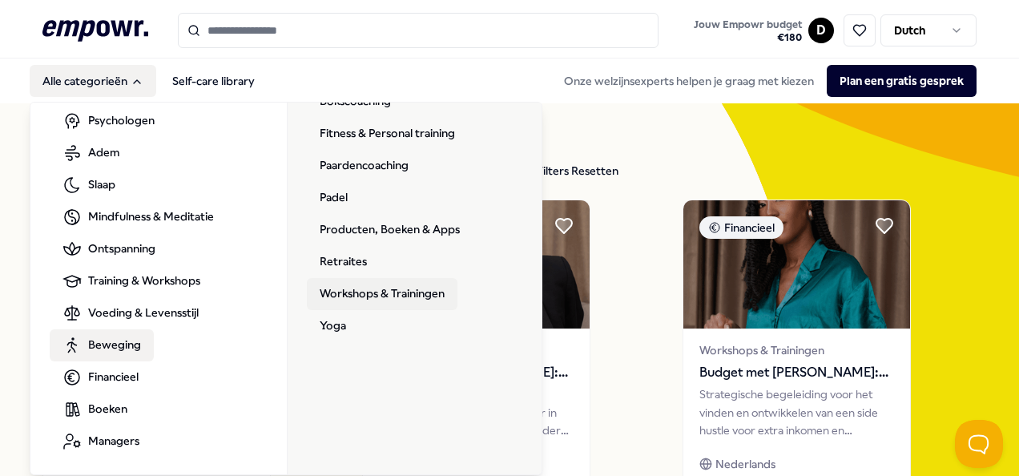
scroll to position [9, 0]
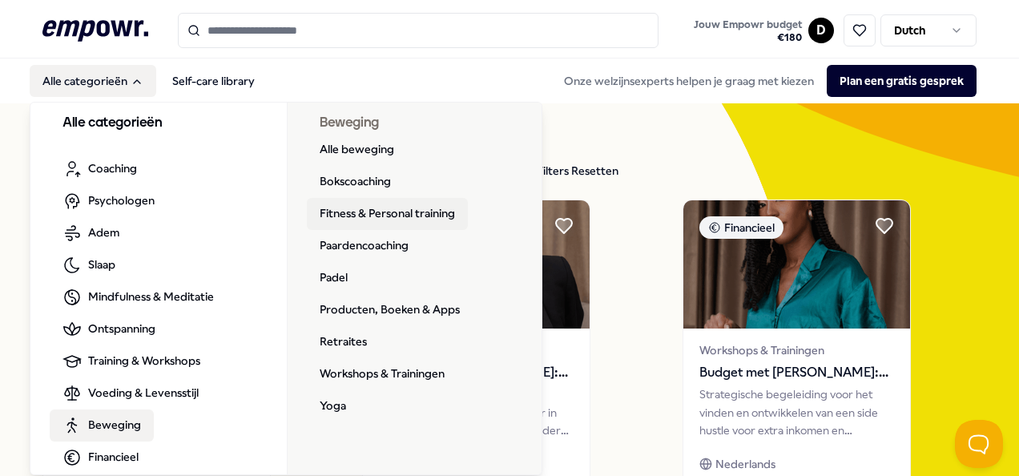
click at [381, 215] on link "Fitness & Personal training" at bounding box center [387, 214] width 161 height 32
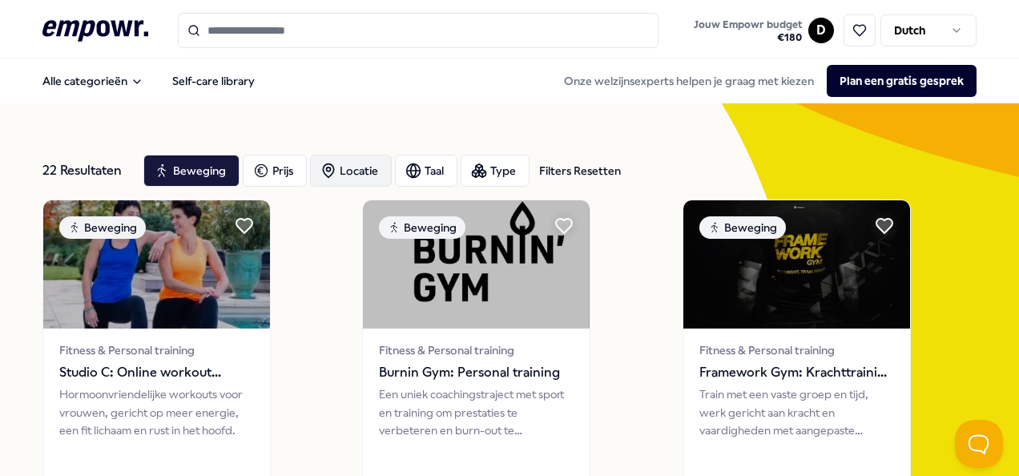
click at [340, 167] on div "Locatie" at bounding box center [351, 171] width 82 height 32
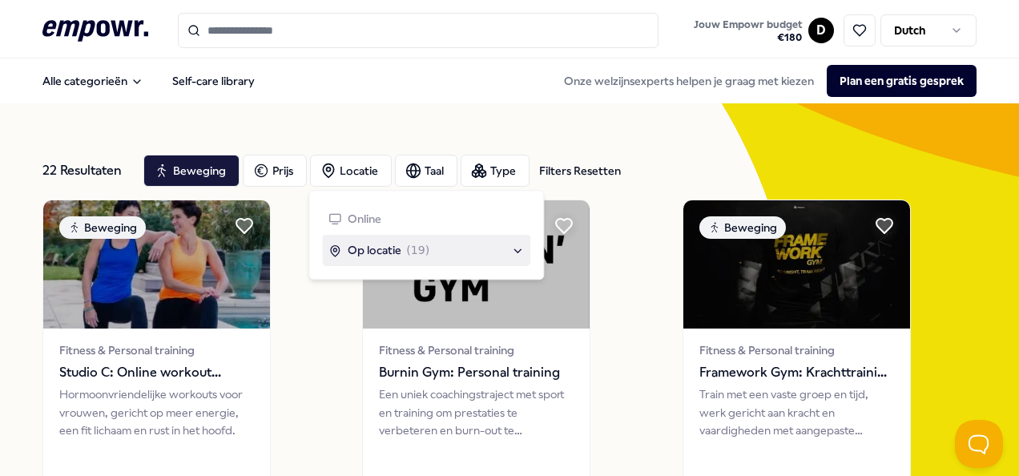
click at [372, 251] on span "Op locatie" at bounding box center [375, 251] width 54 height 18
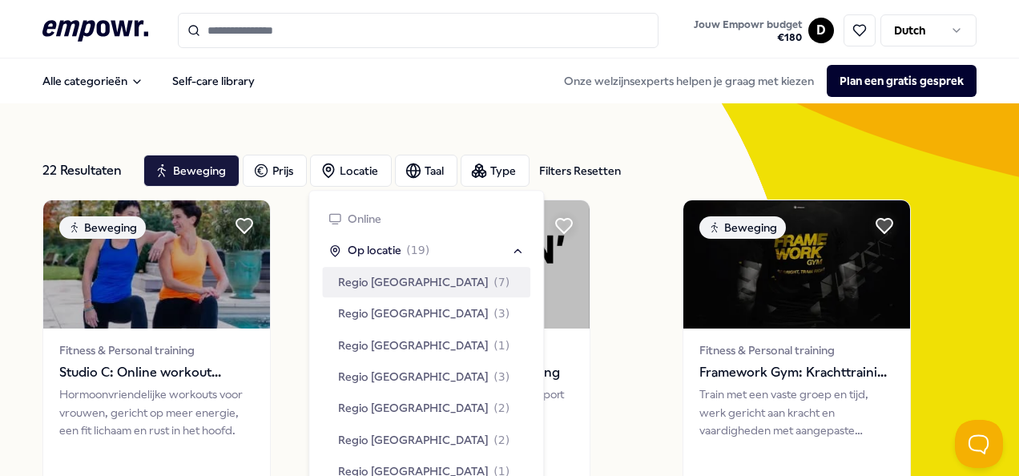
click at [380, 281] on span "Regio [GEOGRAPHIC_DATA]" at bounding box center [413, 282] width 151 height 18
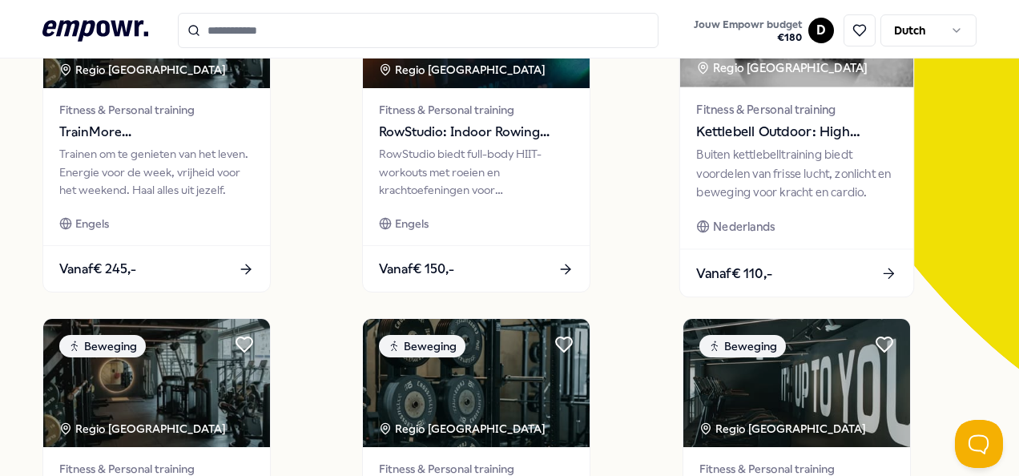
scroll to position [80, 0]
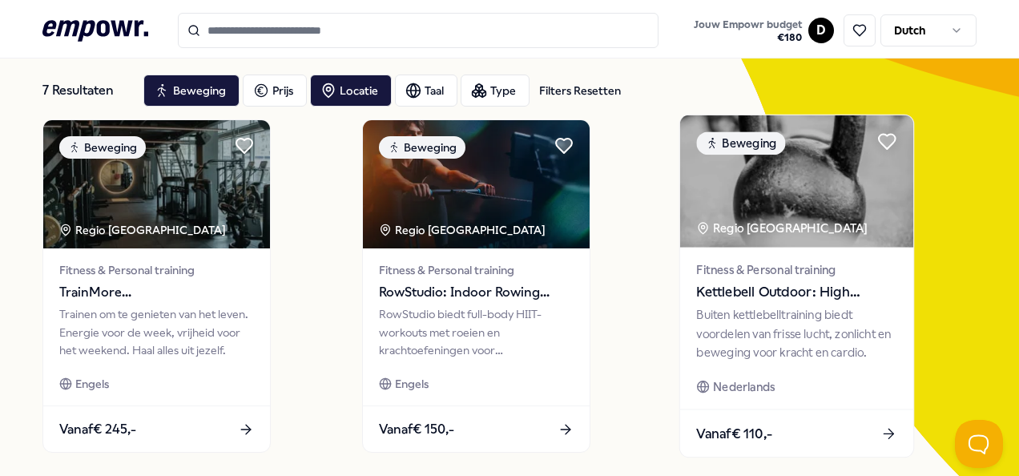
click at [705, 282] on span "Kettlebell Outdoor: High Intensity Training" at bounding box center [796, 292] width 200 height 21
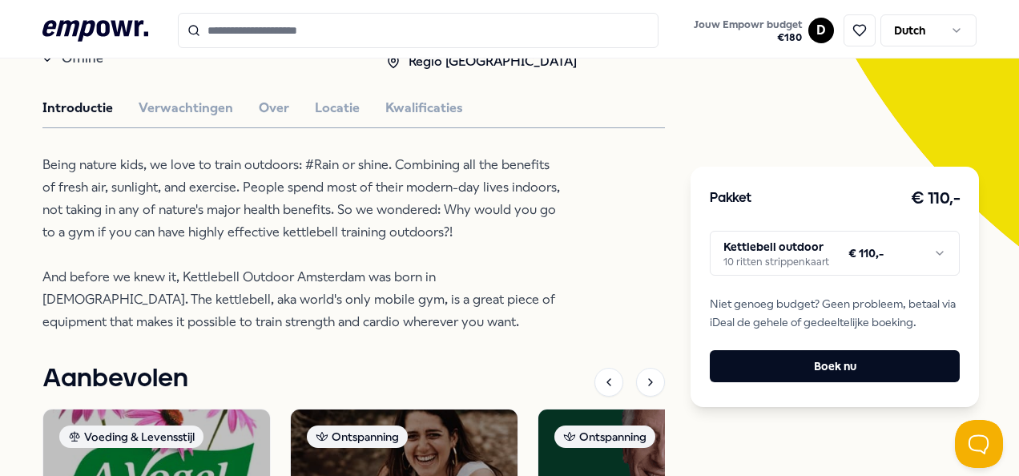
scroll to position [480, 0]
